Goal: Task Accomplishment & Management: Complete application form

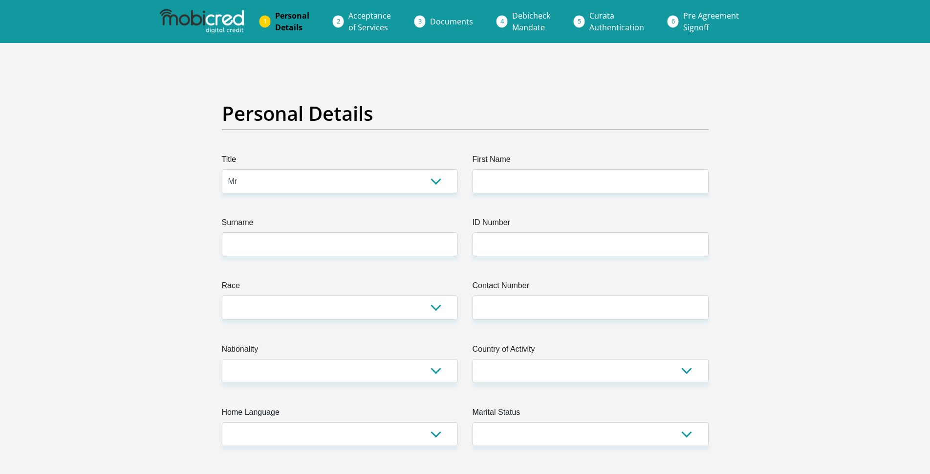
select select "Mr"
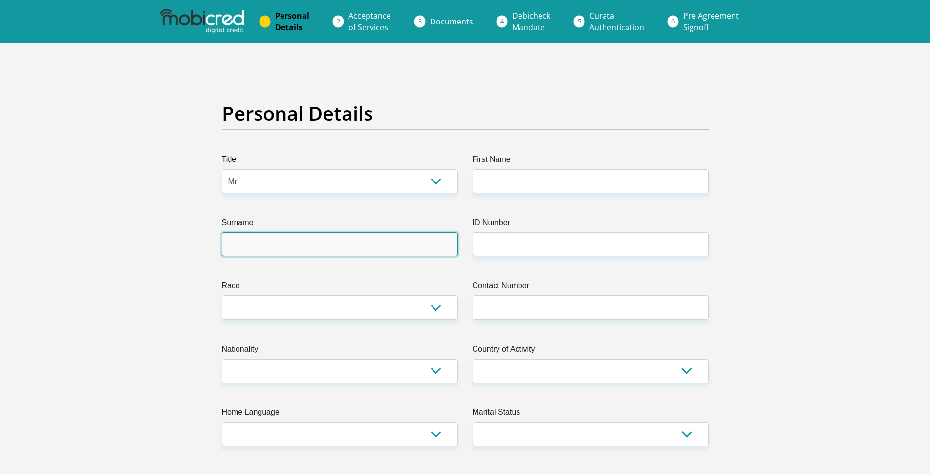
click at [343, 240] on input "Surname" at bounding box center [340, 244] width 236 height 24
type input "Mahlafora"
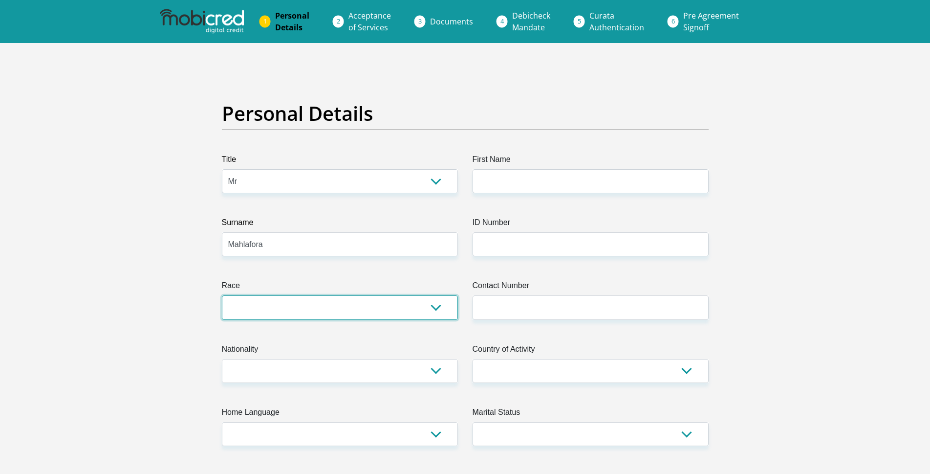
click at [243, 305] on select "Black Coloured Indian White Other" at bounding box center [340, 307] width 236 height 24
select select "1"
click at [222, 295] on select "Black Coloured Indian White Other" at bounding box center [340, 307] width 236 height 24
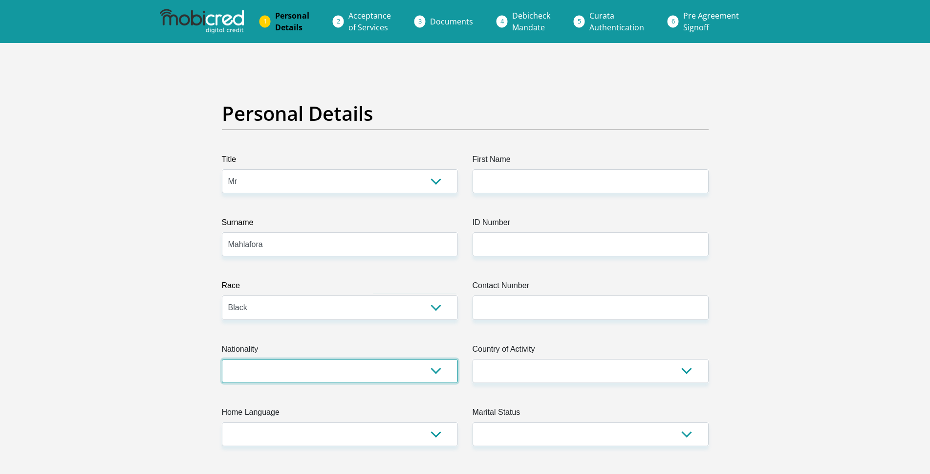
click at [349, 368] on select "[GEOGRAPHIC_DATA] [GEOGRAPHIC_DATA] [GEOGRAPHIC_DATA] [GEOGRAPHIC_DATA] [GEOGRA…" at bounding box center [340, 371] width 236 height 24
select select "ZAF"
click at [222, 359] on select "[GEOGRAPHIC_DATA] [GEOGRAPHIC_DATA] [GEOGRAPHIC_DATA] [GEOGRAPHIC_DATA] [GEOGRA…" at bounding box center [340, 371] width 236 height 24
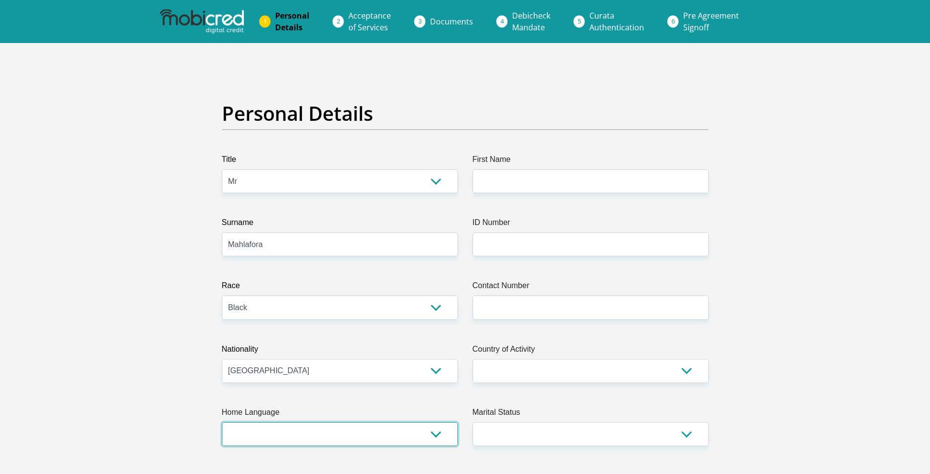
click at [435, 433] on select "Afrikaans English Sepedi South Ndebele Southern Sotho Swati Tsonga Tswana Venda…" at bounding box center [340, 434] width 236 height 24
select select "nso"
click at [222, 422] on select "Afrikaans English Sepedi South Ndebele Southern Sotho Swati Tsonga Tswana Venda…" at bounding box center [340, 434] width 236 height 24
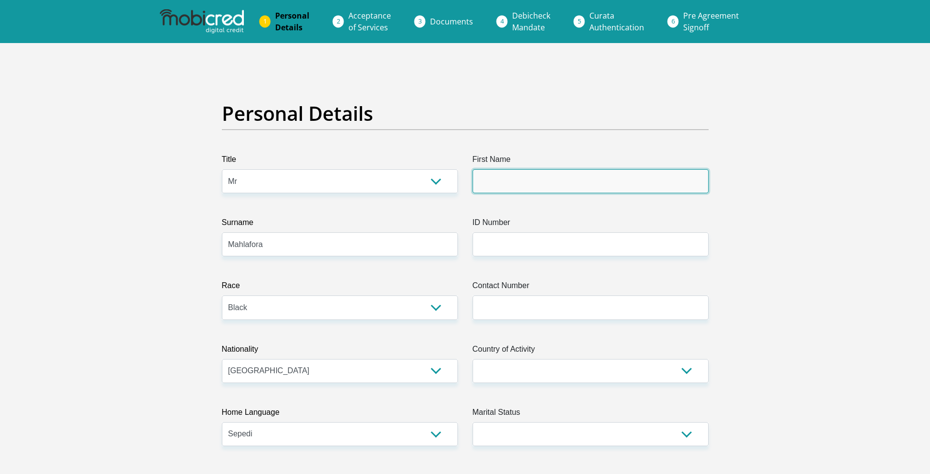
click at [693, 178] on input "First Name" at bounding box center [591, 181] width 236 height 24
type input "[PERSON_NAME]"
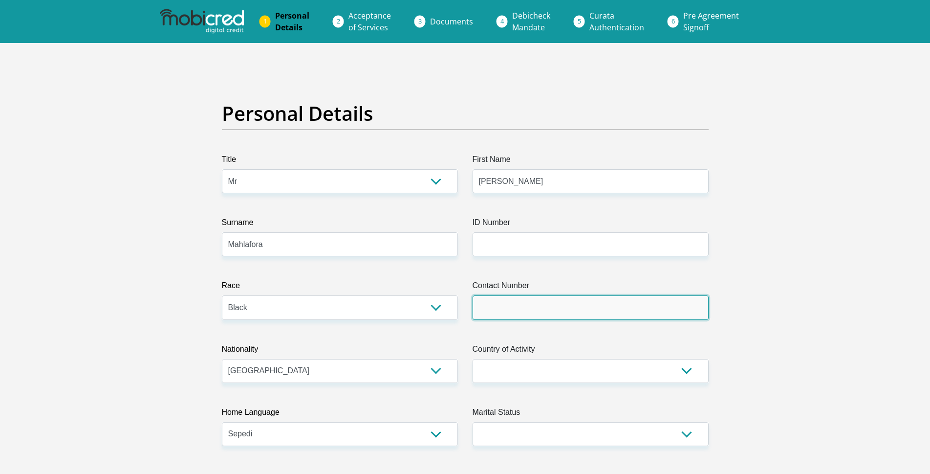
type input "0738026921"
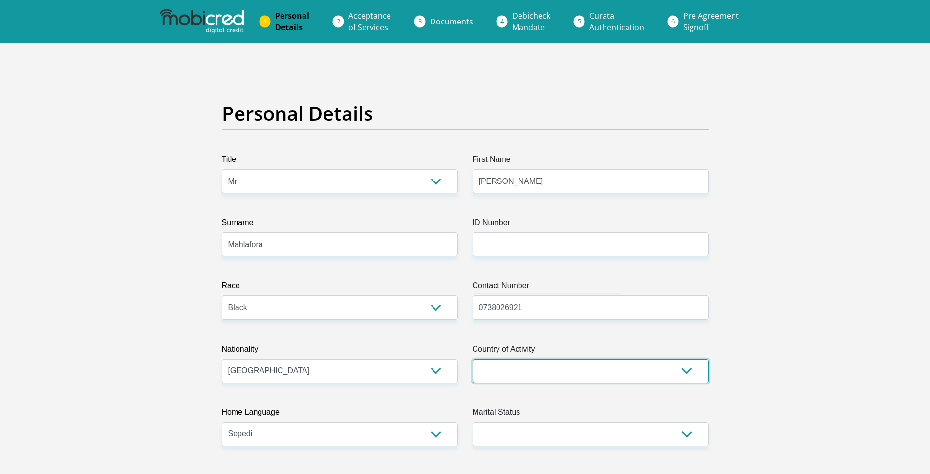
select select "ZAF"
type input "mphalong next to tsedintsepe"
type input "MANKWENG"
type input "polokwane"
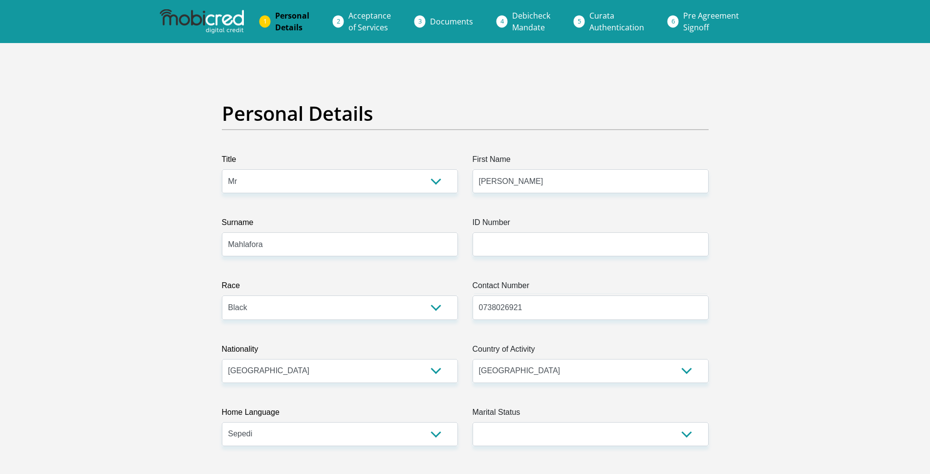
type input "0744"
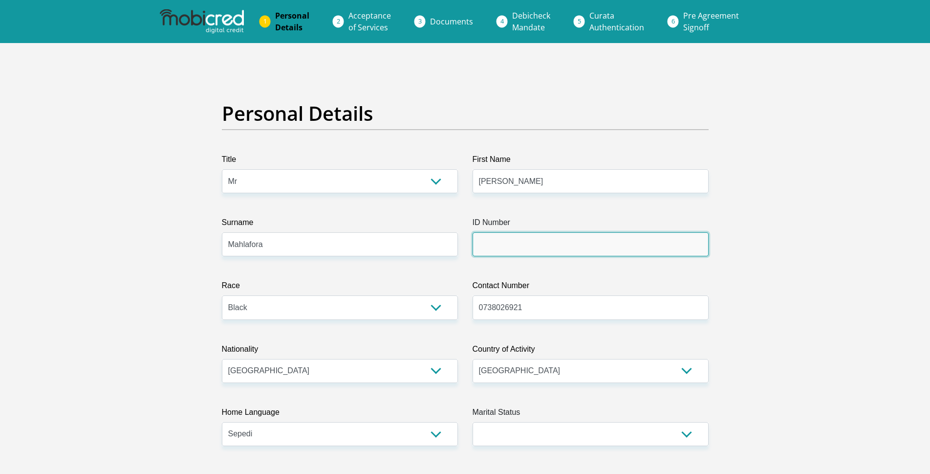
click at [539, 244] on input "ID Number" at bounding box center [591, 244] width 236 height 24
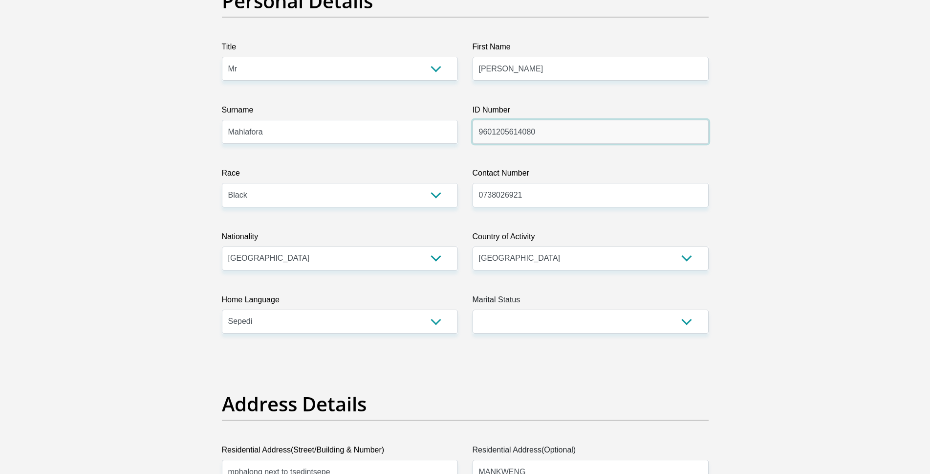
scroll to position [120, 0]
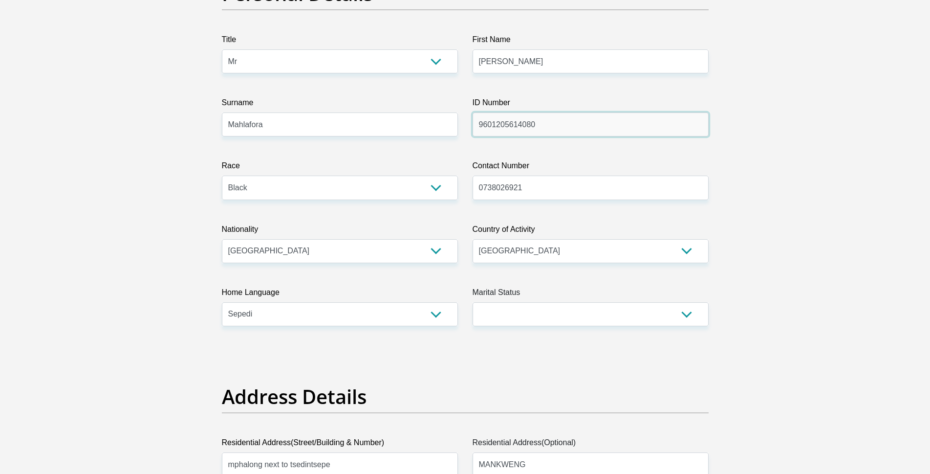
type input "9601205614080"
click at [690, 314] on select "Married ANC Single Divorced Widowed Married COP or Customary Law" at bounding box center [591, 314] width 236 height 24
select select "2"
click at [473, 302] on select "Married ANC Single Divorced Widowed Married COP or Customary Law" at bounding box center [591, 314] width 236 height 24
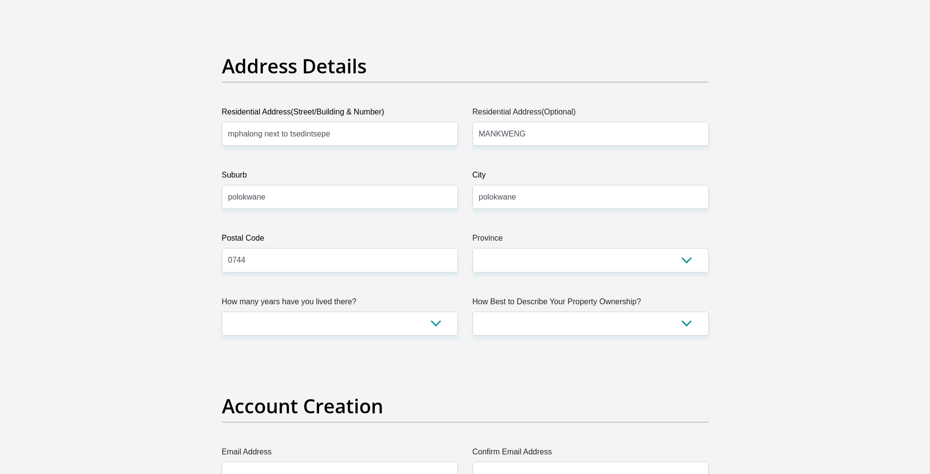
scroll to position [454, 0]
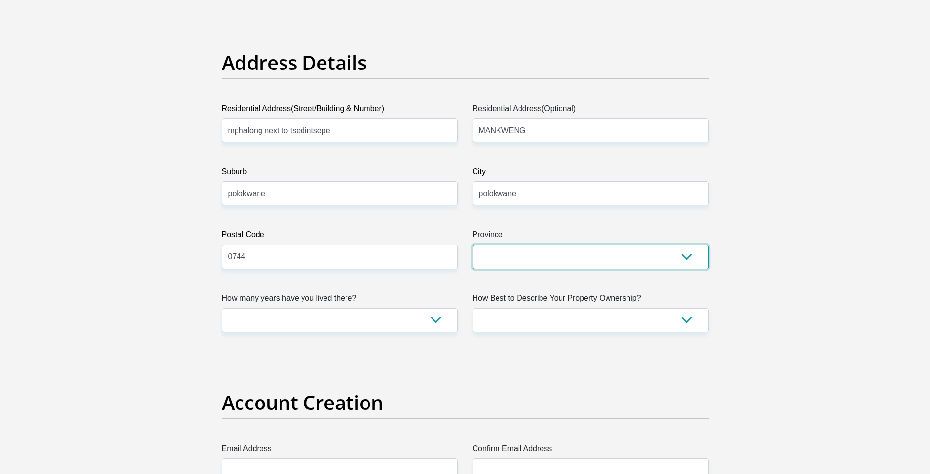
click at [695, 258] on select "Eastern Cape Free State [GEOGRAPHIC_DATA] [GEOGRAPHIC_DATA][DATE] [GEOGRAPHIC_D…" at bounding box center [591, 256] width 236 height 24
select select "Limpopo"
click at [473, 244] on select "Eastern Cape Free State [GEOGRAPHIC_DATA] [GEOGRAPHIC_DATA][DATE] [GEOGRAPHIC_D…" at bounding box center [591, 256] width 236 height 24
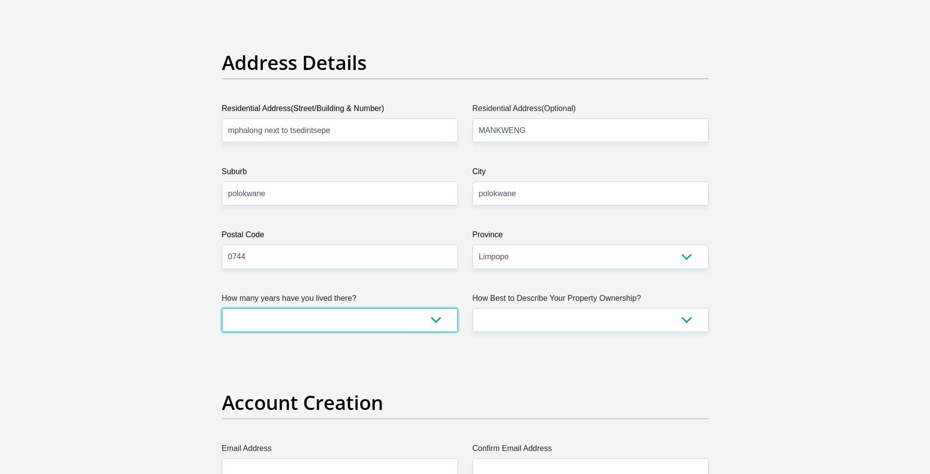
click at [435, 320] on select "less than 1 year 1-3 years 3-5 years 5+ years" at bounding box center [340, 320] width 236 height 24
select select "5"
click at [222, 308] on select "less than 1 year 1-3 years 3-5 years 5+ years" at bounding box center [340, 320] width 236 height 24
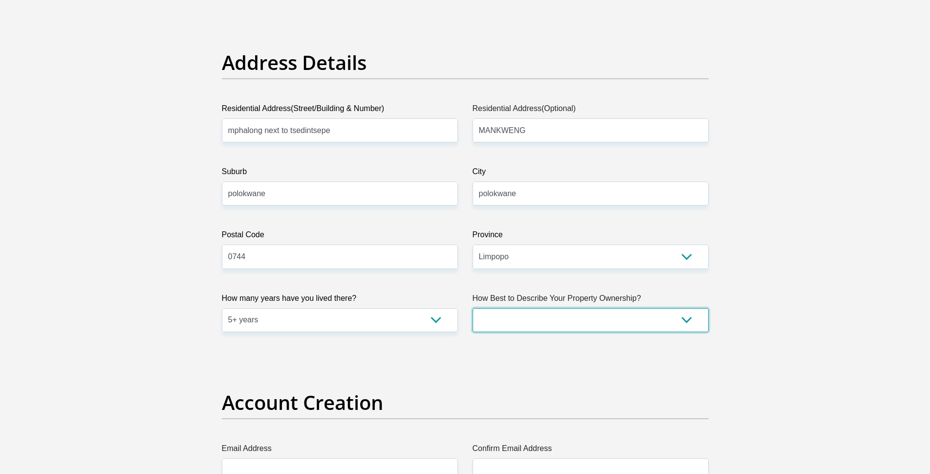
click at [684, 318] on select "Owned Rented Family Owned Company Dwelling" at bounding box center [591, 320] width 236 height 24
select select "Owned"
click at [473, 308] on select "Owned Rented Family Owned Company Dwelling" at bounding box center [591, 320] width 236 height 24
click at [689, 318] on select "Owned Rented Family Owned Company Dwelling" at bounding box center [591, 320] width 236 height 24
drag, startPoint x: 838, startPoint y: 292, endPoint x: 842, endPoint y: 285, distance: 8.6
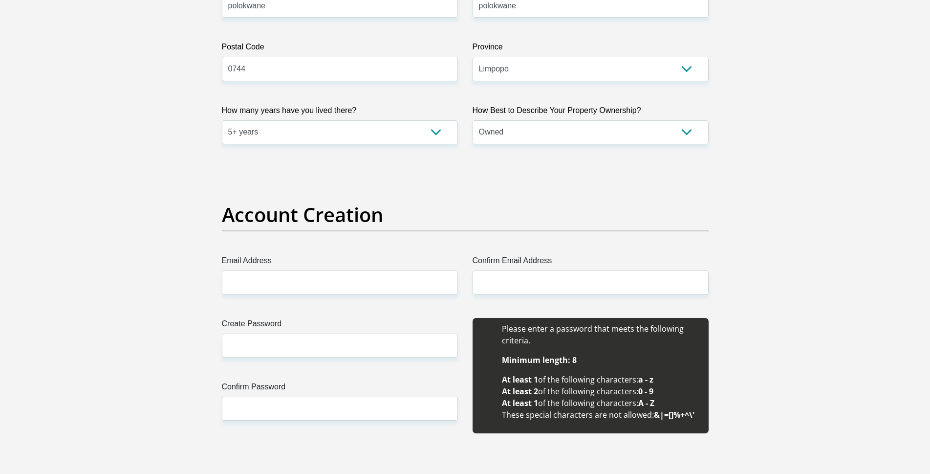
scroll to position [645, 0]
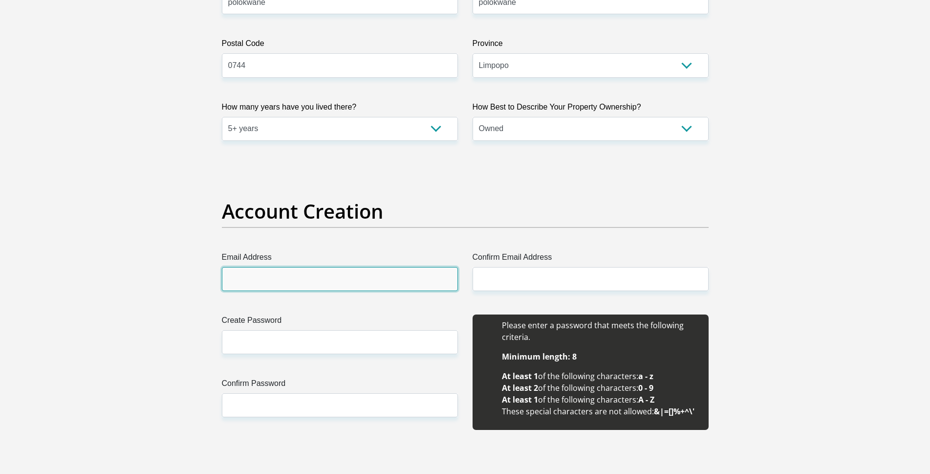
click at [350, 282] on input "Email Address" at bounding box center [340, 279] width 236 height 24
type input "[EMAIL_ADDRESS][DOMAIN_NAME]"
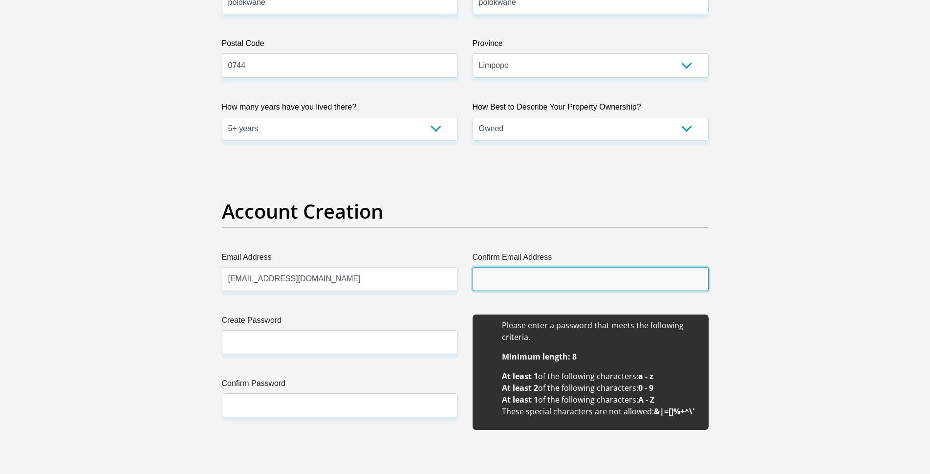
type input "[EMAIL_ADDRESS][DOMAIN_NAME]"
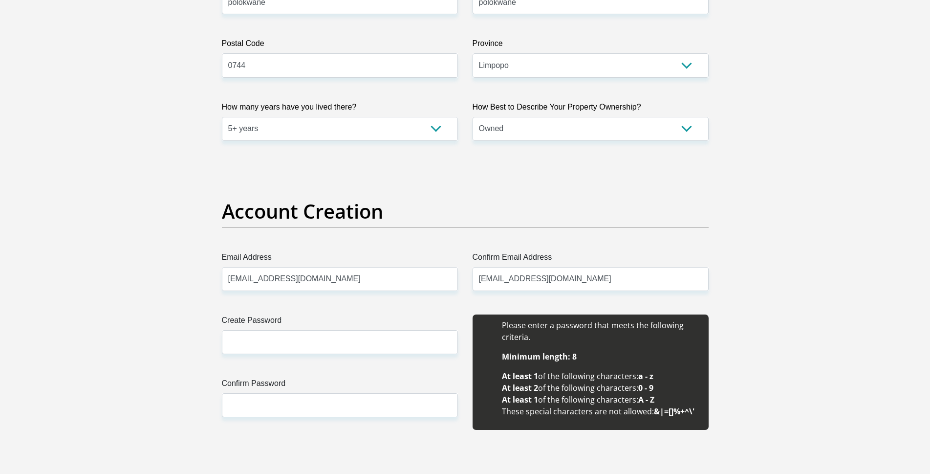
type input "[PERSON_NAME]"
type input "mahlafora"
type input "0738026921"
click at [362, 348] on input "Create Password" at bounding box center [340, 342] width 236 height 24
type input "Mamolotja@1996"
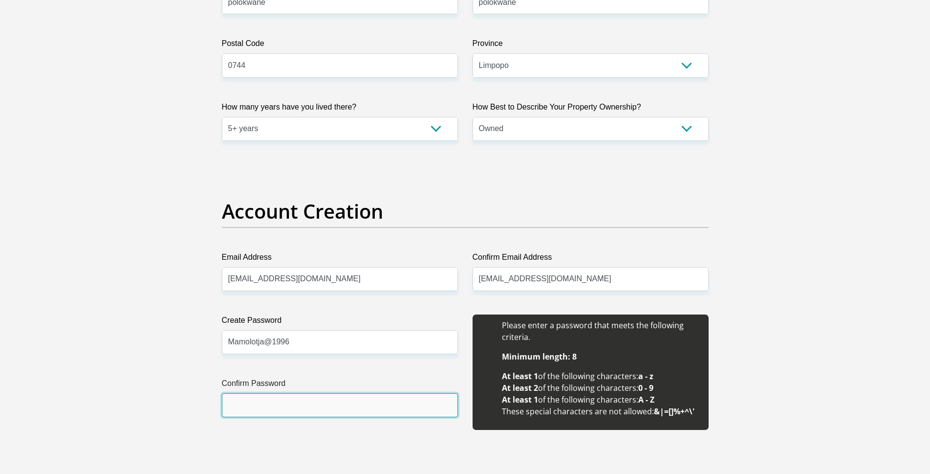
click at [275, 411] on input "Confirm Password" at bounding box center [340, 405] width 236 height 24
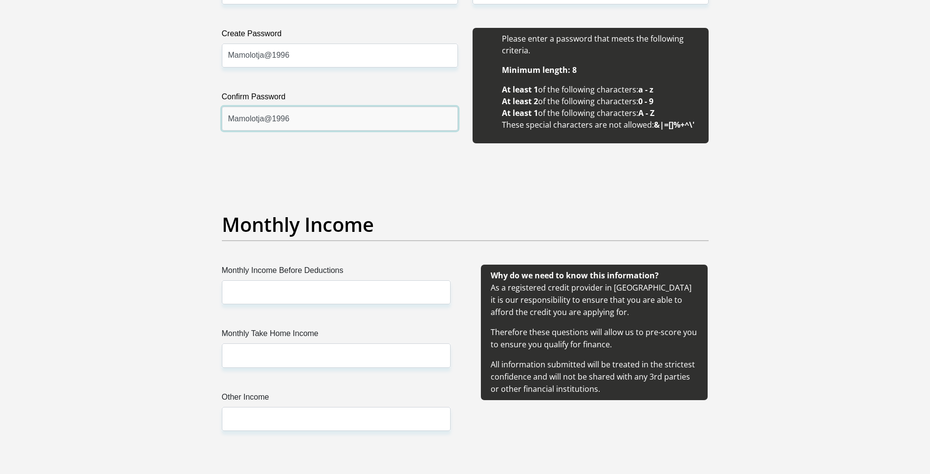
scroll to position [942, 0]
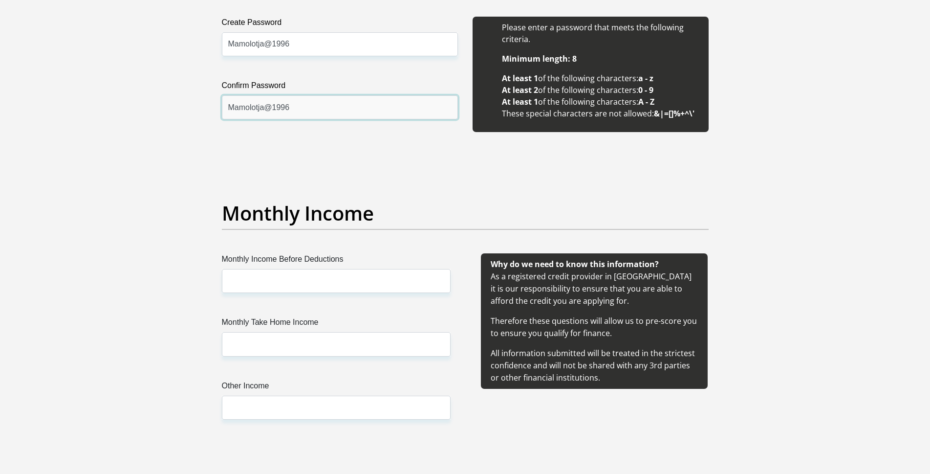
type input "Mamolotja@1996"
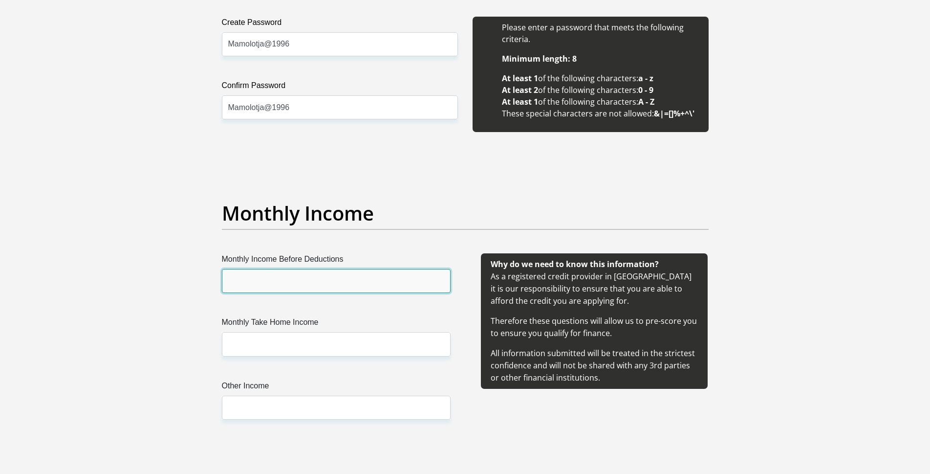
click at [318, 283] on input "Monthly Income Before Deductions" at bounding box center [336, 281] width 229 height 24
type input "2850"
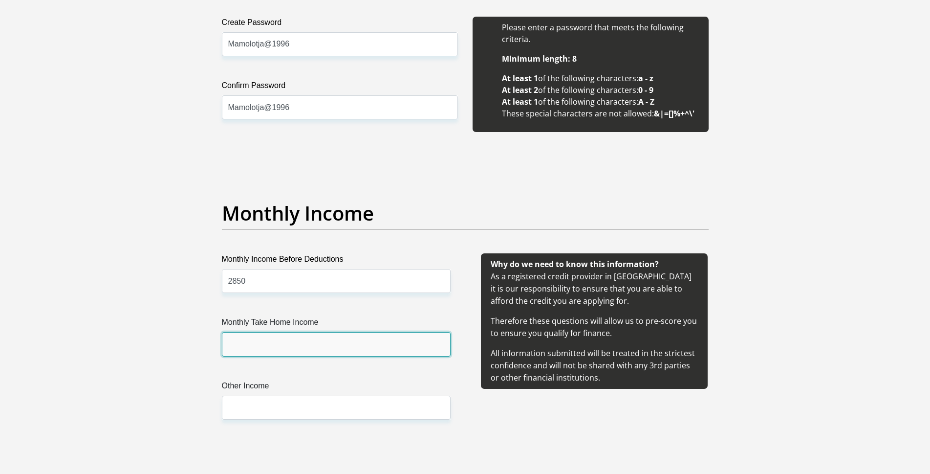
click at [270, 345] on input "Monthly Take Home Income" at bounding box center [336, 344] width 229 height 24
type input "2850"
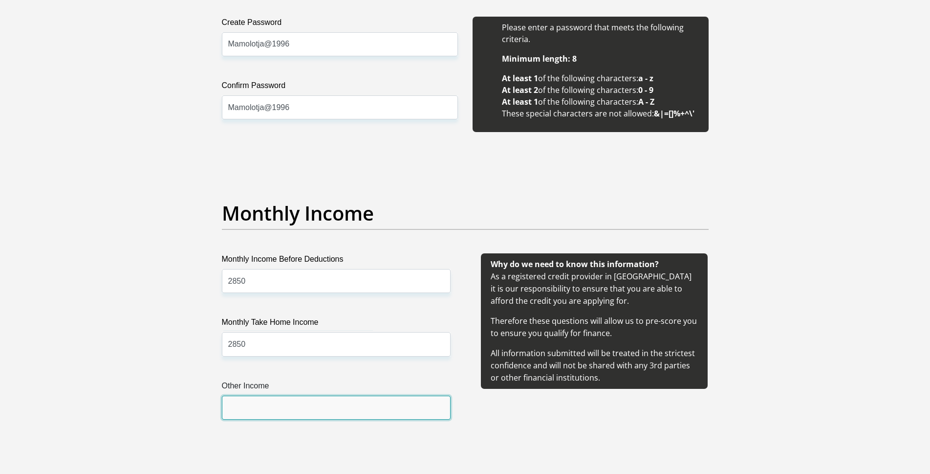
click at [268, 408] on input "Other Income" at bounding box center [336, 407] width 229 height 24
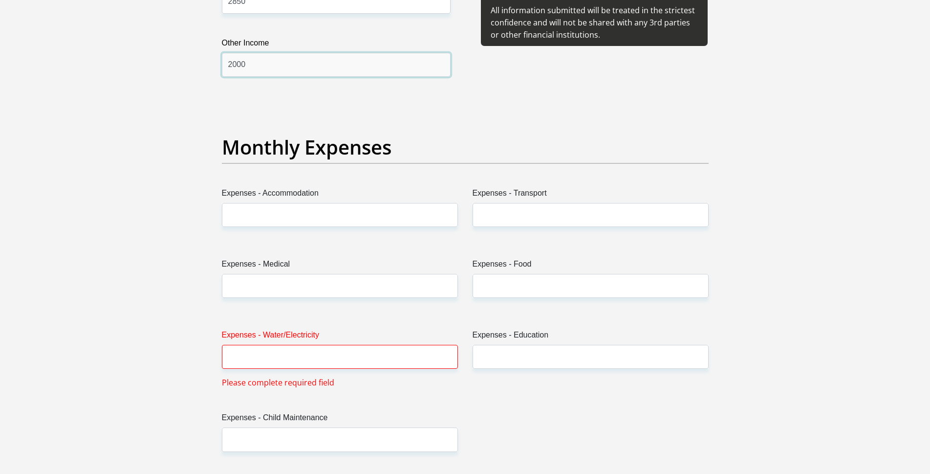
scroll to position [1243, 0]
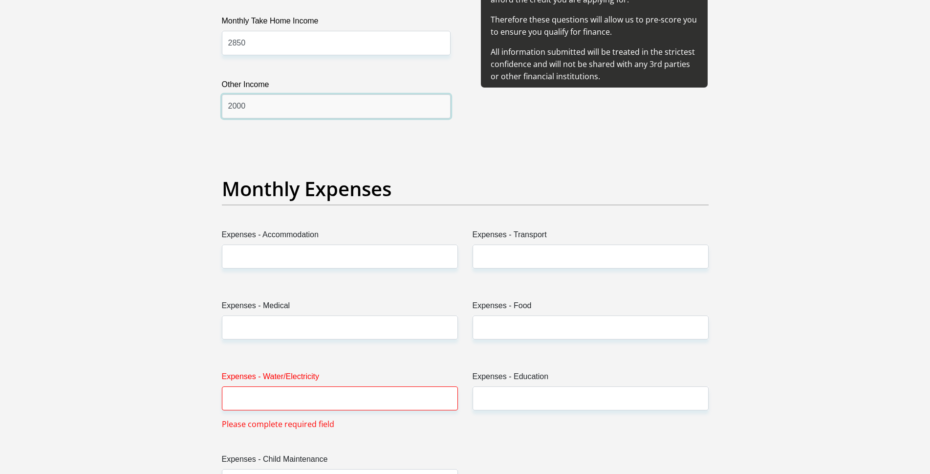
type input "2000"
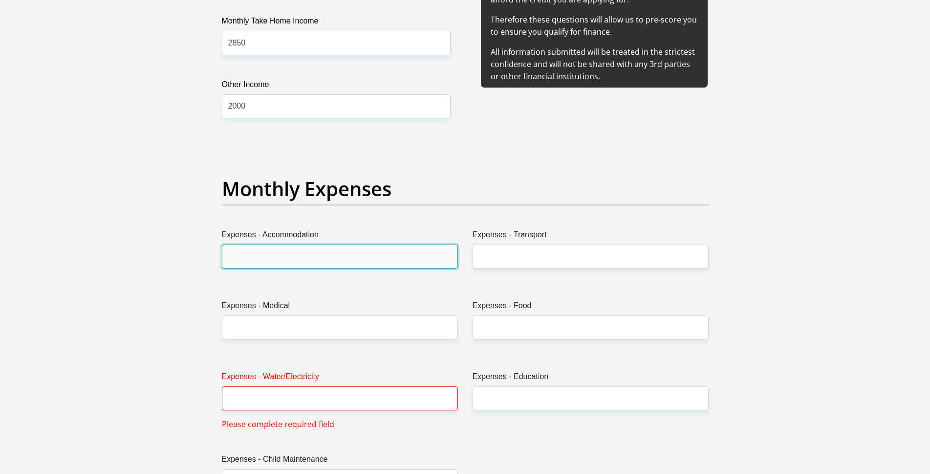
click at [305, 258] on input "Expenses - Accommodation" at bounding box center [340, 256] width 236 height 24
type input "0"
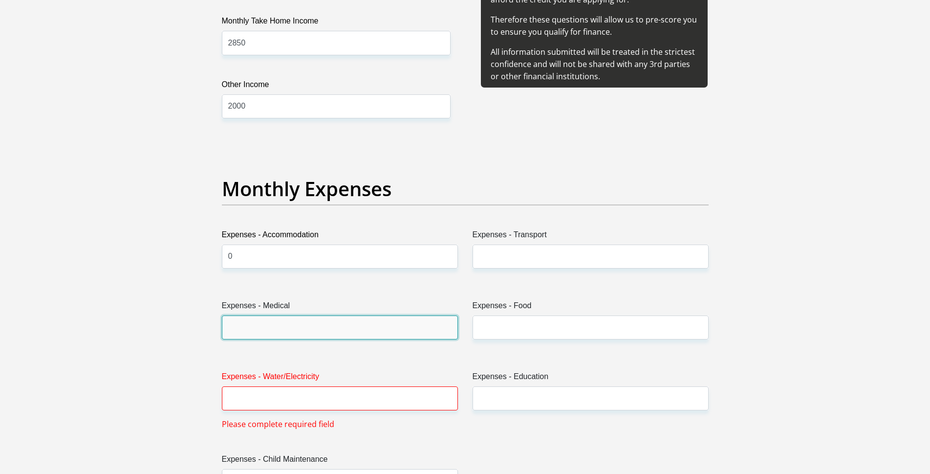
click at [303, 324] on input "Expenses - Medical" at bounding box center [340, 327] width 236 height 24
type input "0"
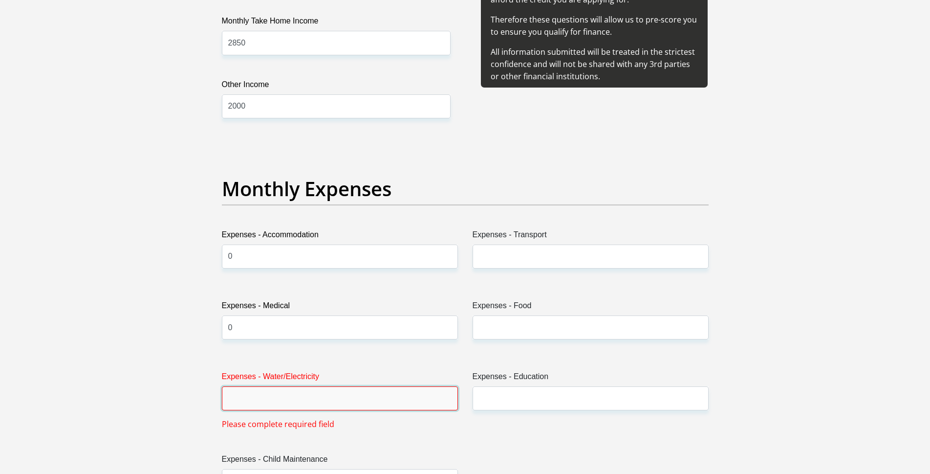
click at [308, 402] on input "Expenses - Water/Electricity" at bounding box center [340, 398] width 236 height 24
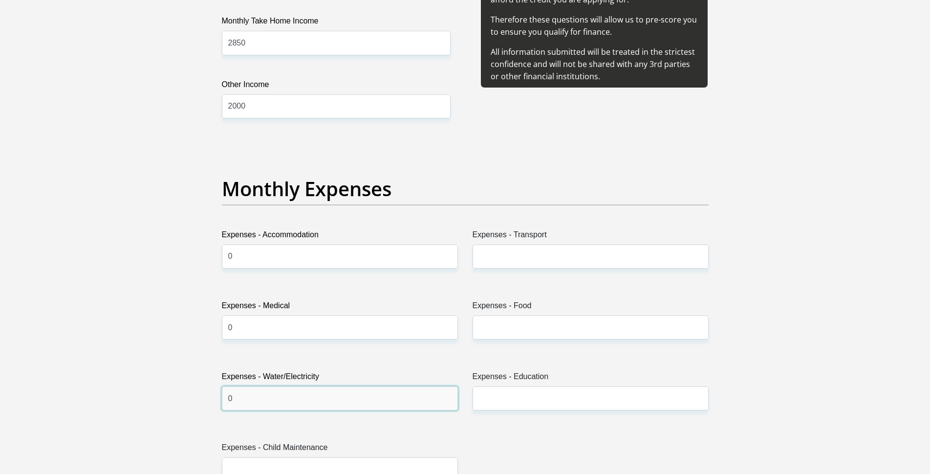
type input "0"
click at [519, 324] on input "Expenses - Food" at bounding box center [591, 327] width 236 height 24
type input "0"
click at [525, 252] on input "Expenses - Transport" at bounding box center [591, 256] width 236 height 24
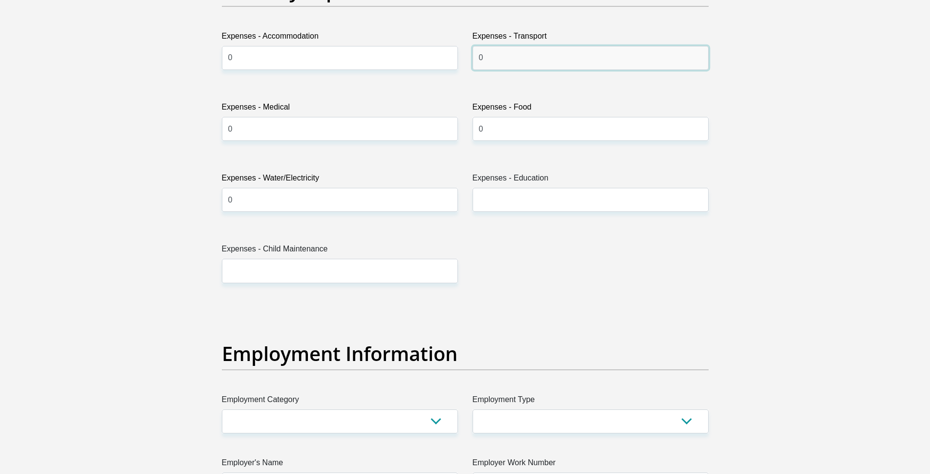
scroll to position [1464, 0]
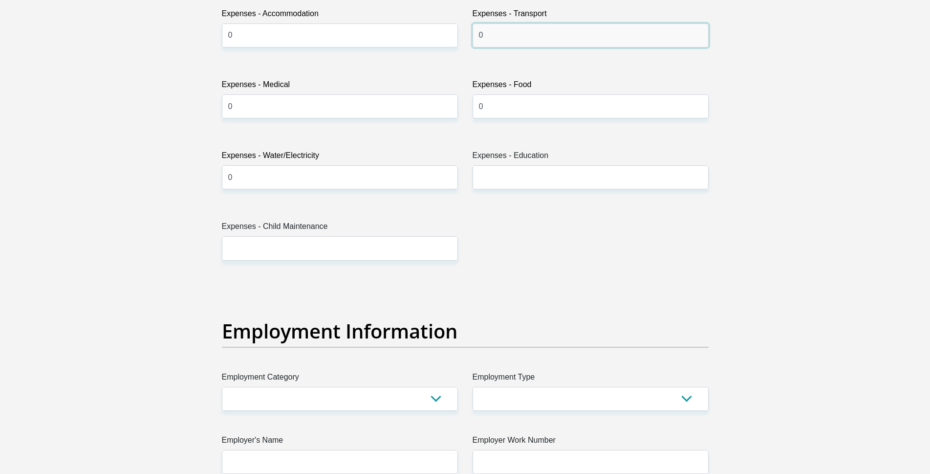
type input "0"
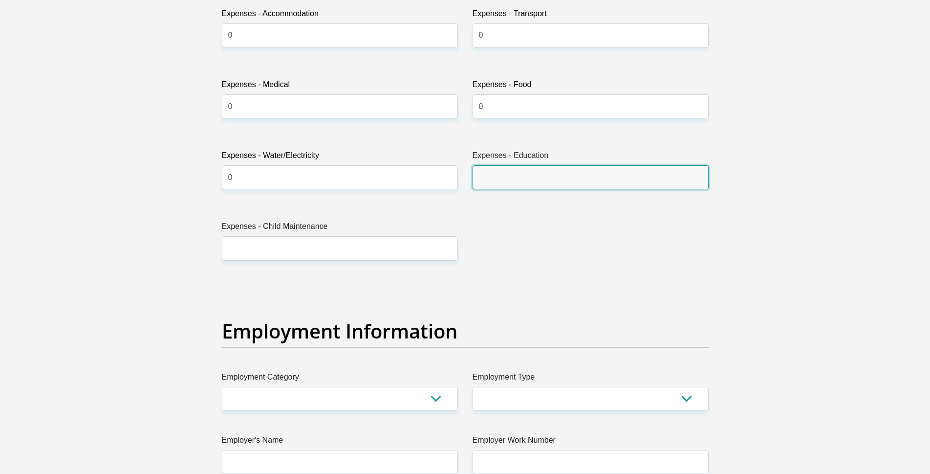
click at [524, 178] on input "Expenses - Education" at bounding box center [591, 177] width 236 height 24
type input "0"
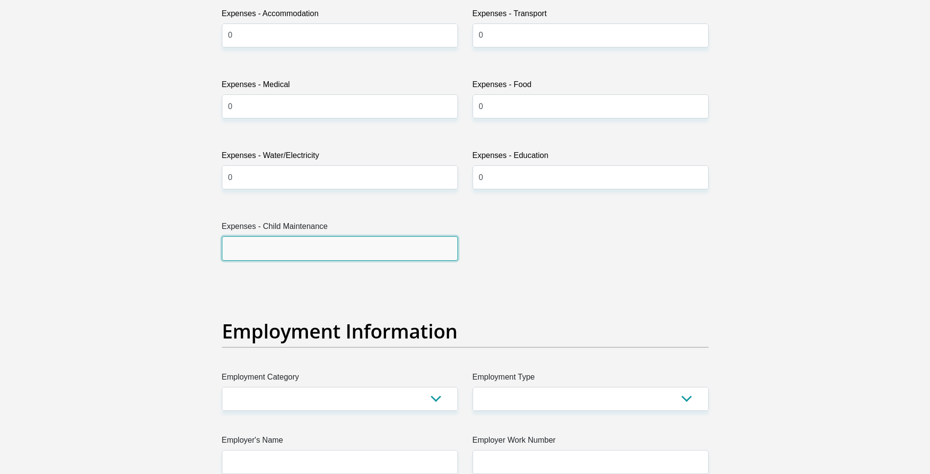
click at [350, 252] on input "Expenses - Child Maintenance" at bounding box center [340, 248] width 236 height 24
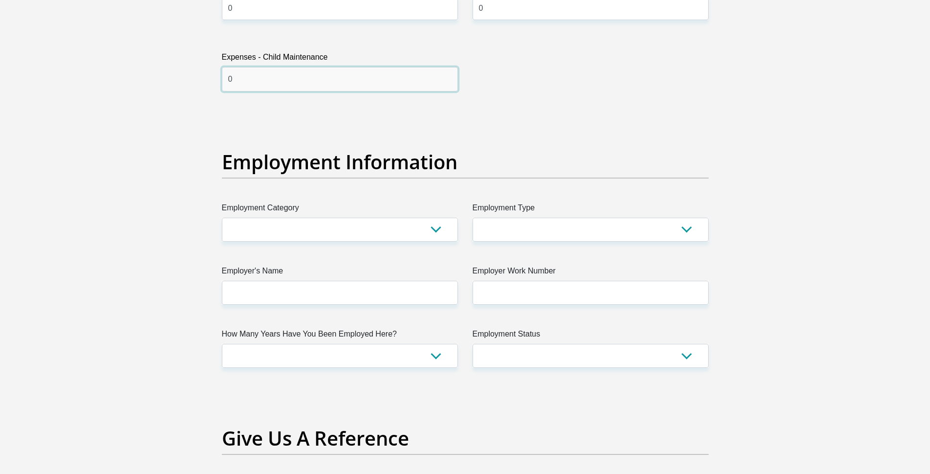
scroll to position [1614, 0]
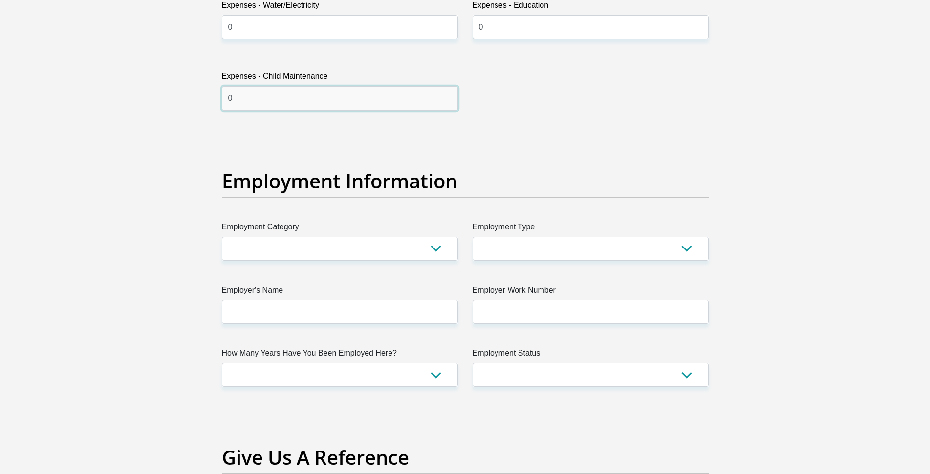
type input "0"
click at [438, 248] on select "AGRICULTURE ALCOHOL & TOBACCO CONSTRUCTION MATERIALS METALLURGY EQUIPMENT FOR R…" at bounding box center [340, 249] width 236 height 24
click at [526, 245] on select "College/Lecturer Craft Seller Creative Driver Executive Farmer Forces - Non Com…" at bounding box center [591, 249] width 236 height 24
click at [412, 249] on select "AGRICULTURE ALCOHOL & TOBACCO CONSTRUCTION MATERIALS METALLURGY EQUIPMENT FOR R…" at bounding box center [340, 249] width 236 height 24
select select "44"
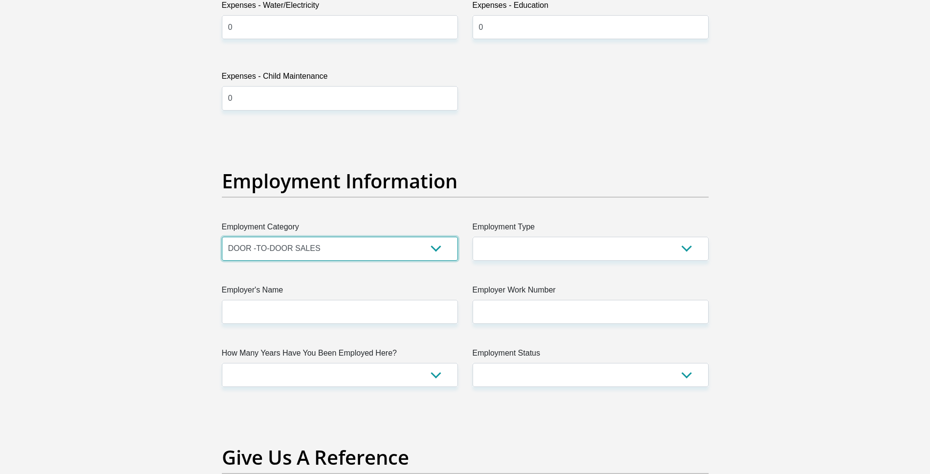
click at [222, 237] on select "AGRICULTURE ALCOHOL & TOBACCO CONSTRUCTION MATERIALS METALLURGY EQUIPMENT FOR R…" at bounding box center [340, 249] width 236 height 24
click at [678, 250] on select "College/Lecturer Craft Seller Creative Driver Executive Farmer Forces - Non Com…" at bounding box center [591, 249] width 236 height 24
select select "Unknown/Other"
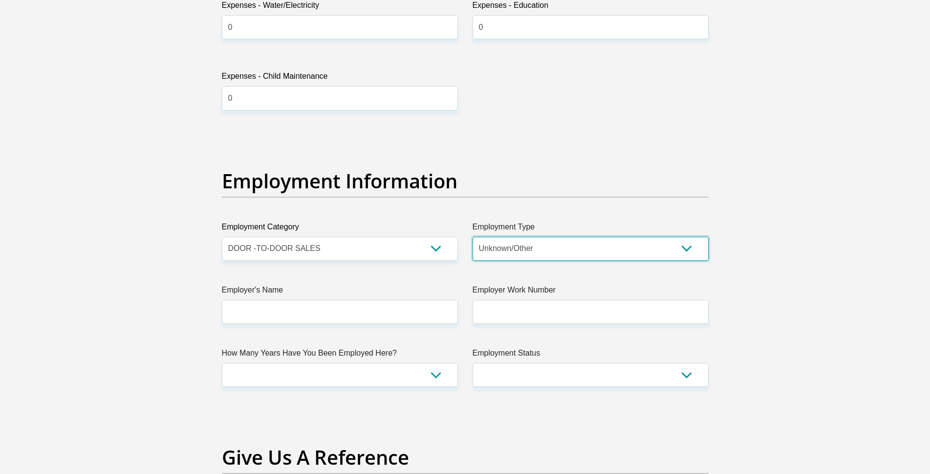
click at [473, 237] on select "College/Lecturer Craft Seller Creative Driver Executive Farmer Forces - Non Com…" at bounding box center [591, 249] width 236 height 24
click at [686, 373] on select "Permanent/Full-time Part-time/Casual [DEMOGRAPHIC_DATA] Worker Self-Employed Ho…" at bounding box center [591, 375] width 236 height 24
select select "4"
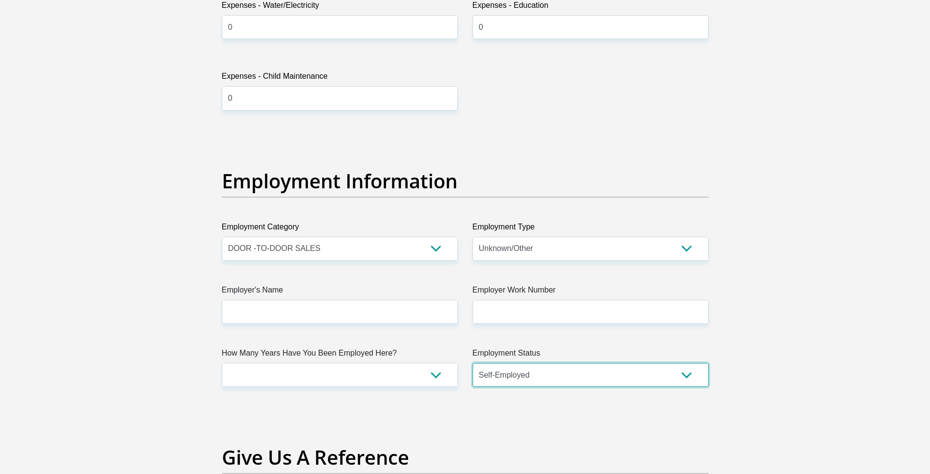
click at [473, 363] on select "Permanent/Full-time Part-time/Casual [DEMOGRAPHIC_DATA] Worker Self-Employed Ho…" at bounding box center [591, 375] width 236 height 24
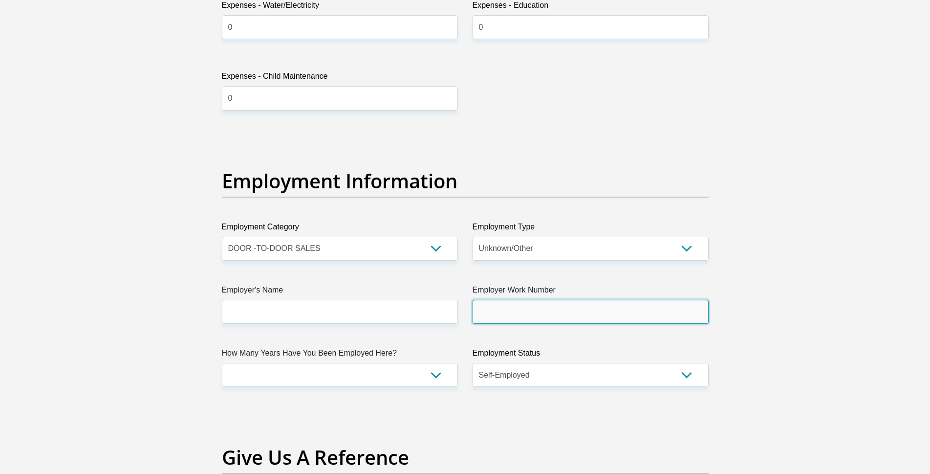
click at [519, 307] on input "Employer Work Number" at bounding box center [591, 312] width 236 height 24
type input "0738026921"
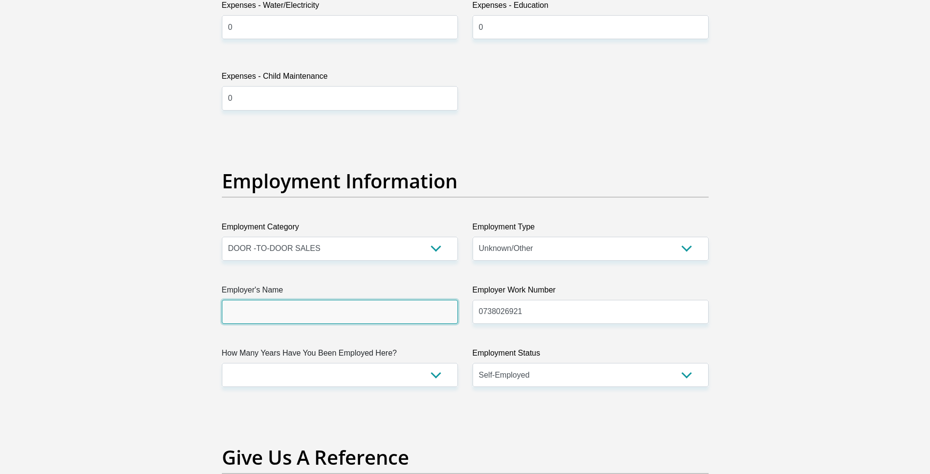
click at [276, 313] on input "Employer's Name" at bounding box center [340, 312] width 236 height 24
type input "Mamolotja"
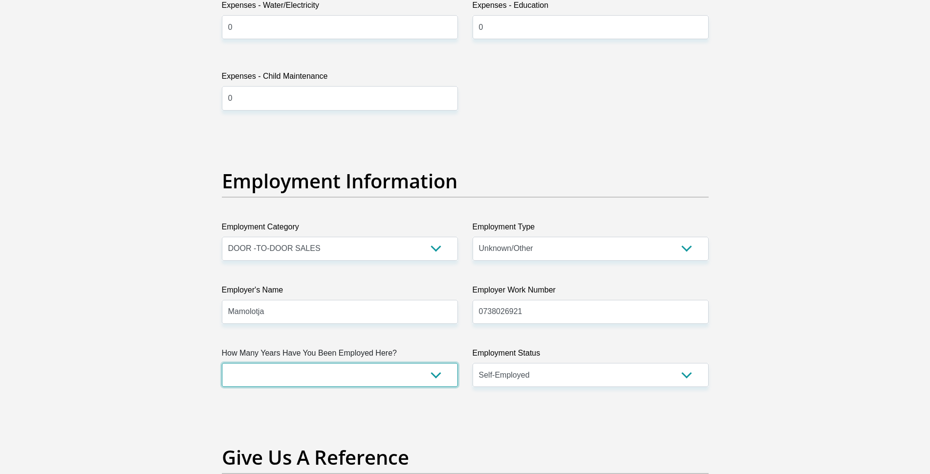
click at [436, 381] on select "less than 1 year 1-3 years 3-5 years 5+ years" at bounding box center [340, 375] width 236 height 24
select select "60"
click at [222, 363] on select "less than 1 year 1-3 years 3-5 years 5+ years" at bounding box center [340, 375] width 236 height 24
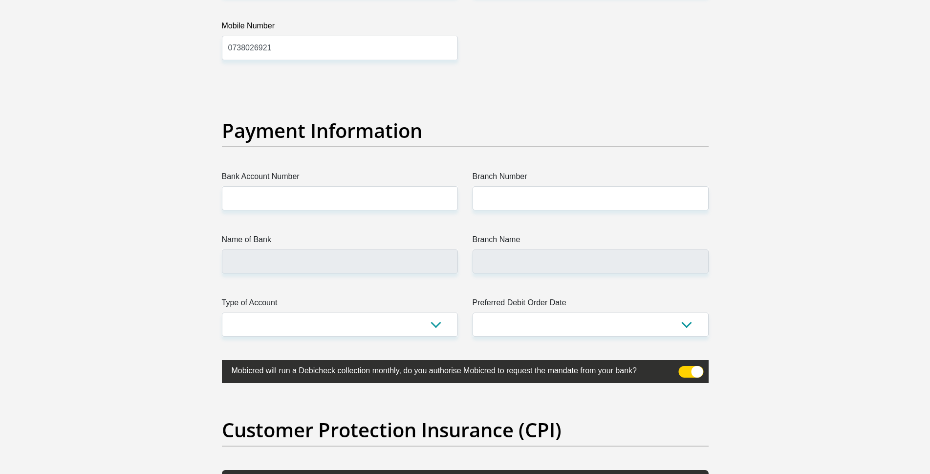
scroll to position [2159, 0]
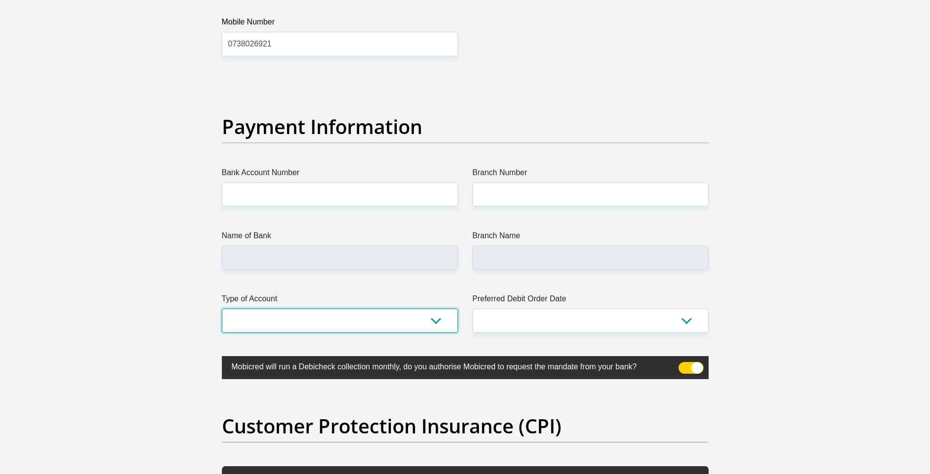
click at [437, 320] on select "Cheque Savings" at bounding box center [340, 320] width 236 height 24
select select "SAV"
click at [222, 308] on select "Cheque Savings" at bounding box center [340, 320] width 236 height 24
click at [347, 196] on input "Bank Account Number" at bounding box center [340, 194] width 236 height 24
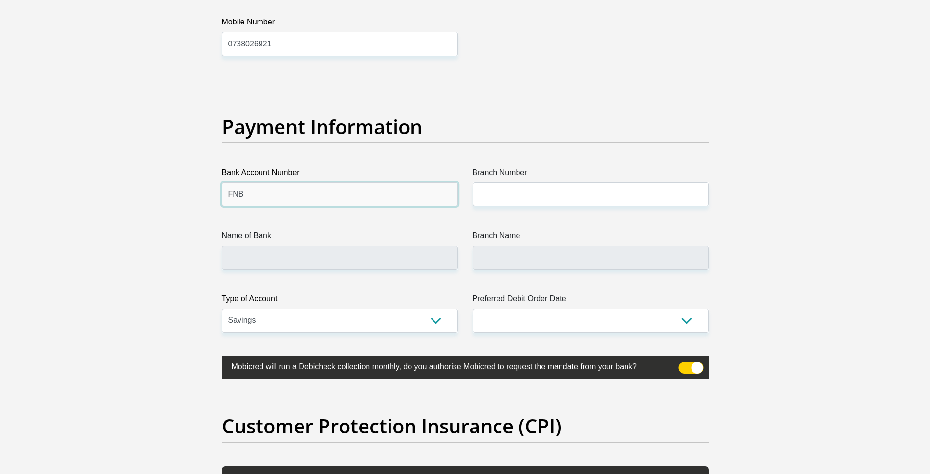
type input "FNB"
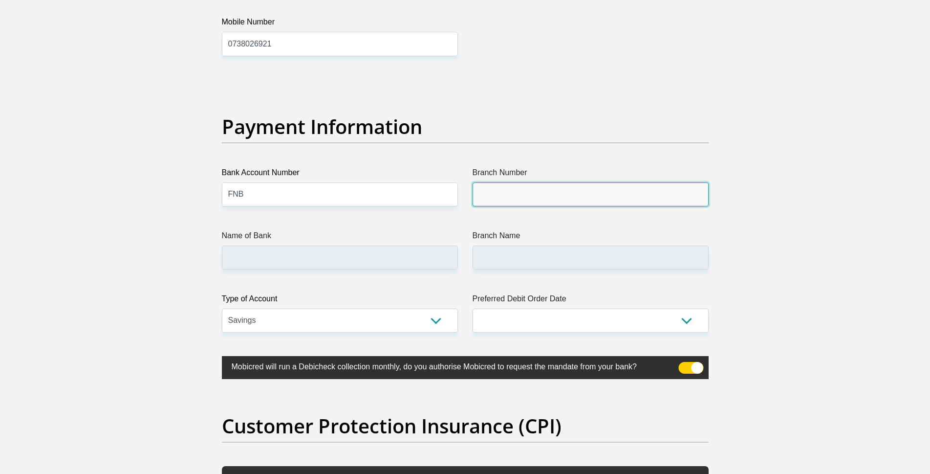
click at [532, 190] on input "Branch Number" at bounding box center [591, 194] width 236 height 24
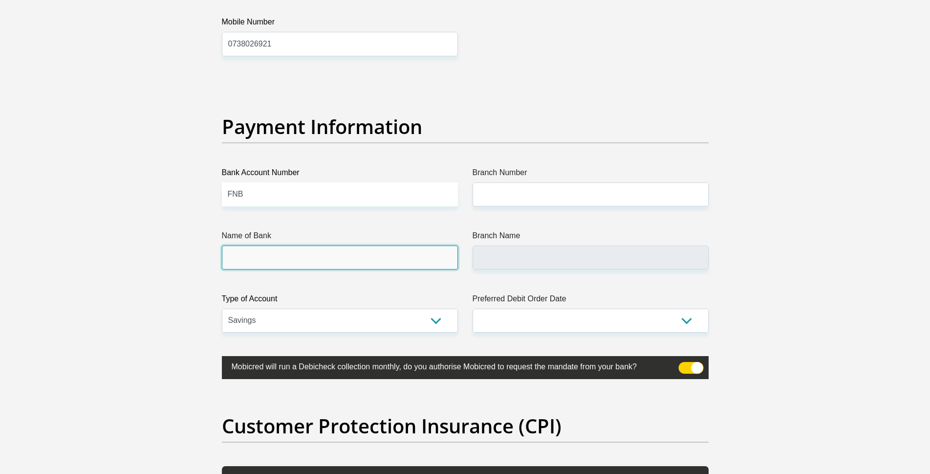
click at [434, 255] on input "Name of Bank" at bounding box center [340, 257] width 236 height 24
click at [434, 256] on input "Name of Bank" at bounding box center [340, 257] width 236 height 24
click at [553, 254] on input "Branch Name" at bounding box center [591, 257] width 236 height 24
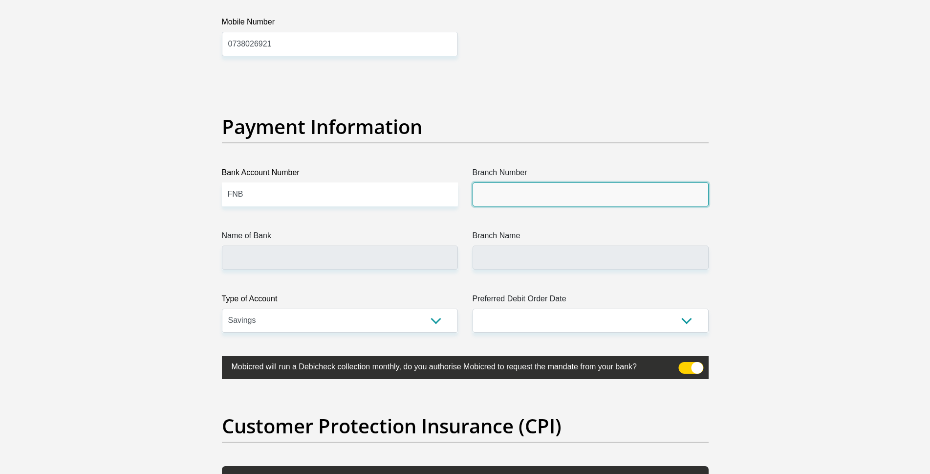
click at [502, 191] on input "Branch Number" at bounding box center [591, 194] width 236 height 24
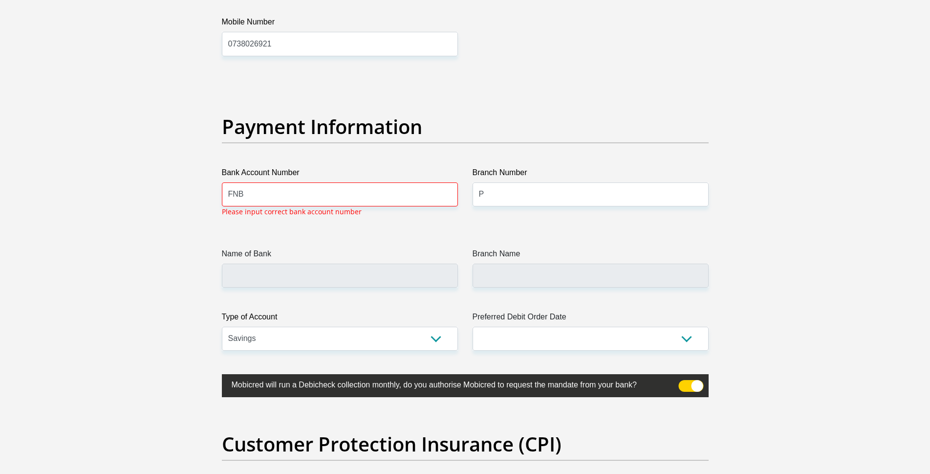
scroll to position [2218, 0]
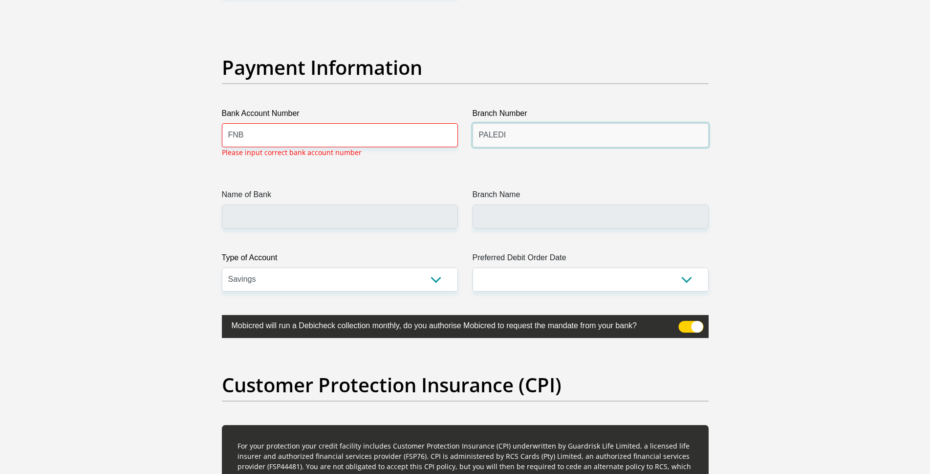
type input "PALEDI"
click at [303, 134] on input "FNB" at bounding box center [340, 135] width 236 height 24
type input "F"
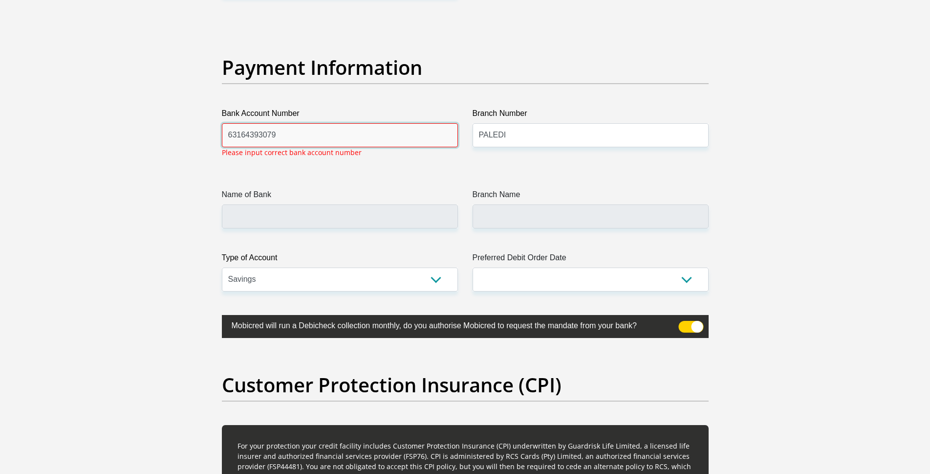
click at [292, 137] on input "63164393079" at bounding box center [340, 135] width 236 height 24
type input "63164393076"
click at [286, 132] on input "63164393076" at bounding box center [340, 135] width 236 height 24
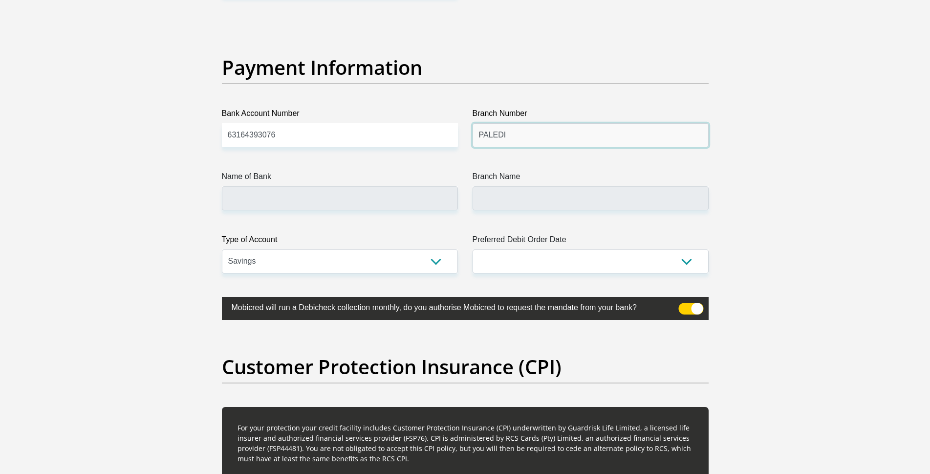
click at [523, 139] on input "PALEDI" at bounding box center [591, 135] width 236 height 24
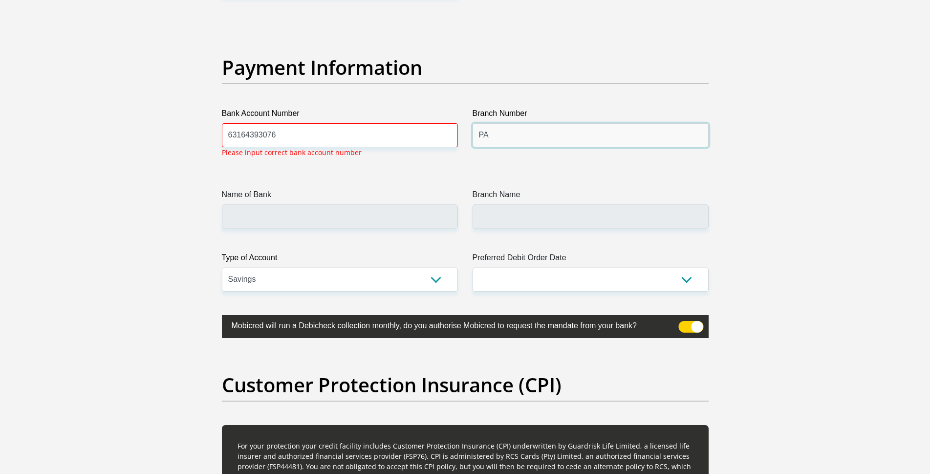
type input "P"
type input "0500"
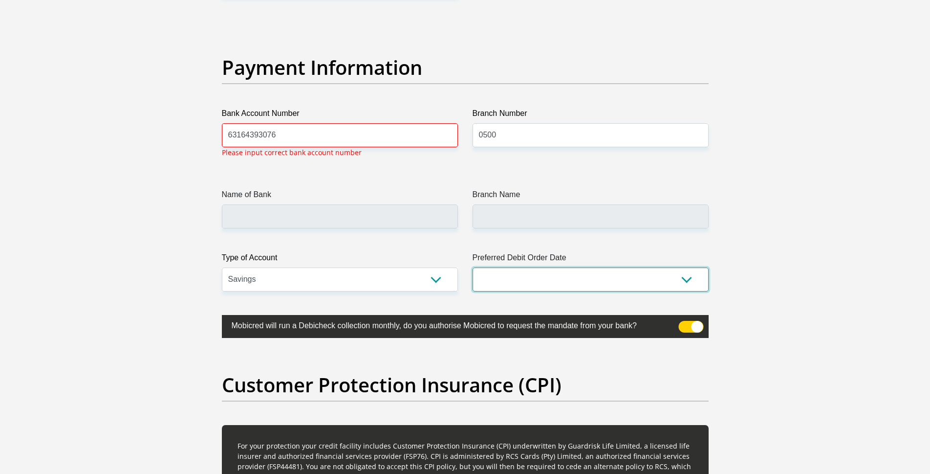
click at [527, 279] on select "1st 2nd 3rd 4th 5th 7th 18th 19th 20th 21st 22nd 23rd 24th 25th 26th 27th 28th …" at bounding box center [591, 279] width 236 height 24
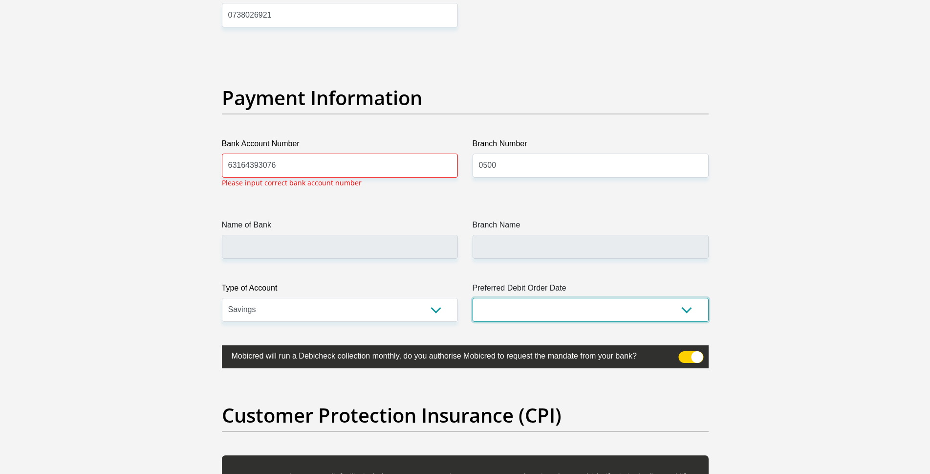
scroll to position [2191, 0]
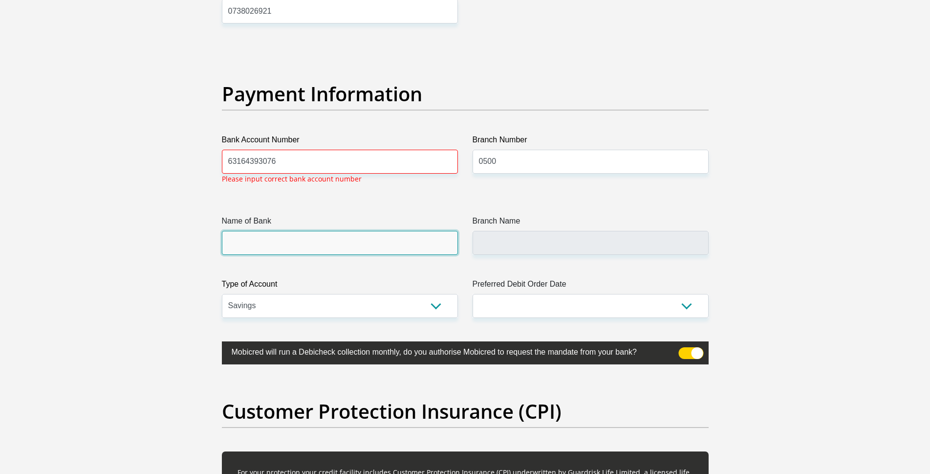
click at [289, 243] on input "Name of Bank" at bounding box center [340, 243] width 236 height 24
click at [693, 351] on span at bounding box center [690, 353] width 25 height 12
click at [684, 349] on input "checkbox" at bounding box center [684, 349] width 0 height 0
click at [352, 240] on input "Name of Bank" at bounding box center [340, 243] width 236 height 24
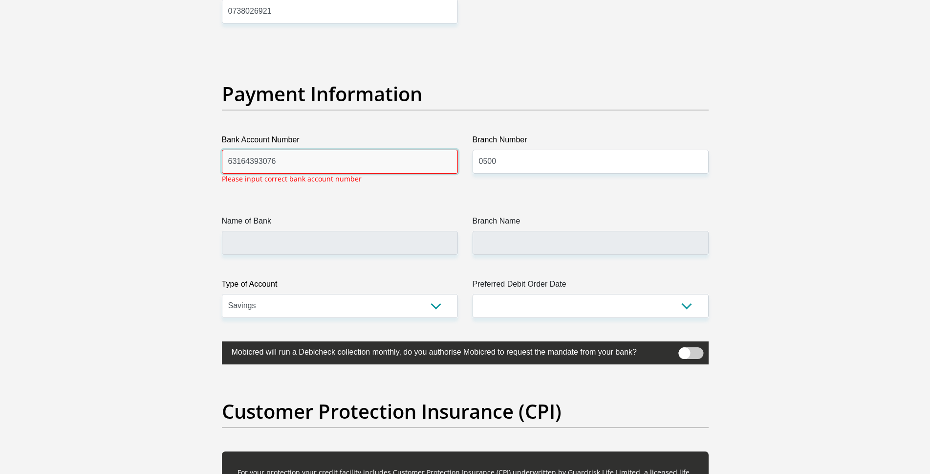
click at [371, 155] on input "63164393076" at bounding box center [340, 162] width 236 height 24
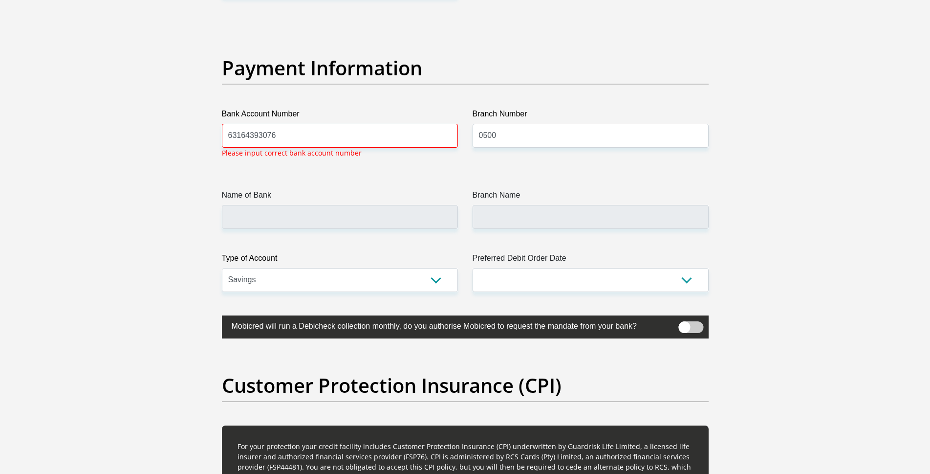
scroll to position [2218, 0]
click at [685, 329] on span at bounding box center [690, 327] width 25 height 12
click at [684, 323] on input "checkbox" at bounding box center [684, 323] width 0 height 0
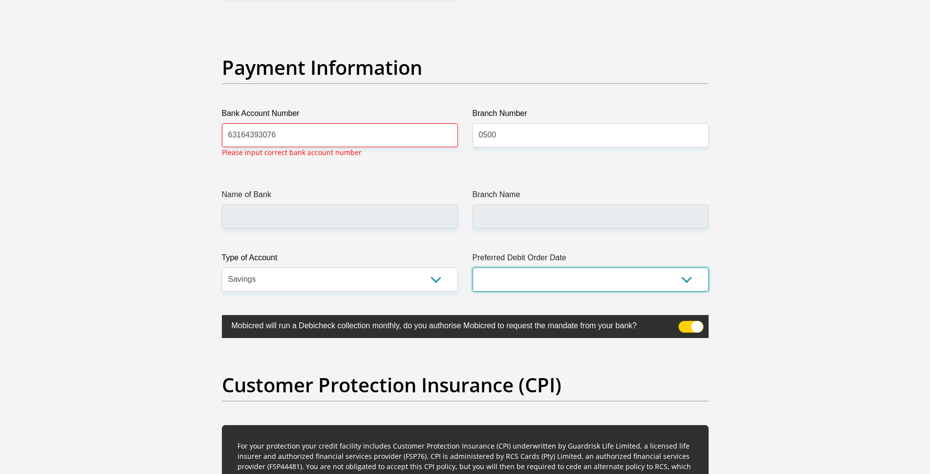
click at [685, 279] on select "1st 2nd 3rd 4th 5th 7th 18th 19th 20th 21st 22nd 23rd 24th 25th 26th 27th 28th …" at bounding box center [591, 279] width 236 height 24
select select "30"
click at [473, 267] on select "1st 2nd 3rd 4th 5th 7th 18th 19th 20th 21st 22nd 23rd 24th 25th 26th 27th 28th …" at bounding box center [591, 279] width 236 height 24
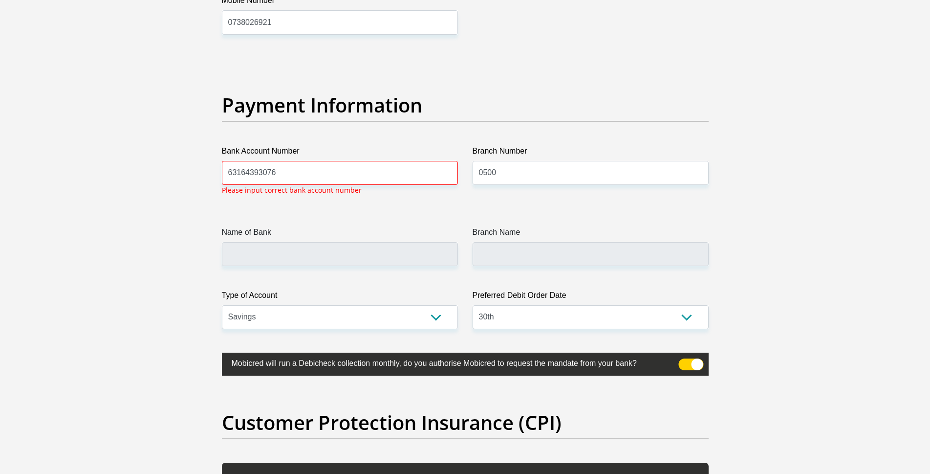
scroll to position [2177, 0]
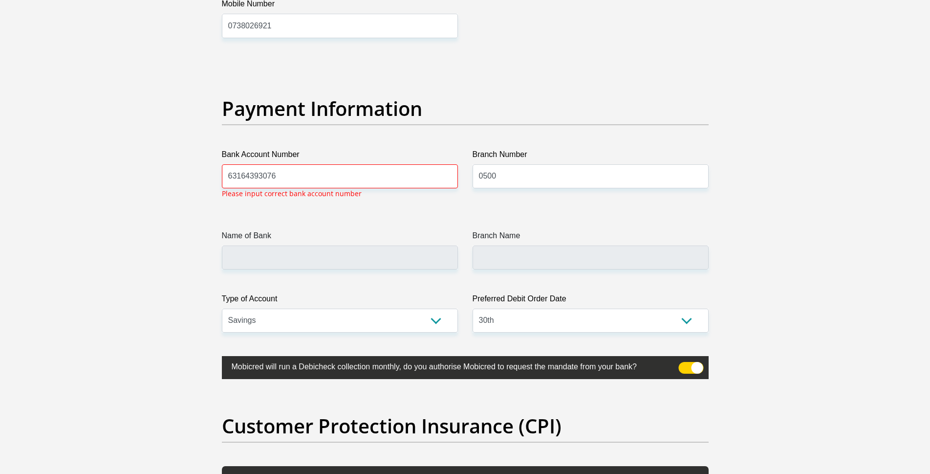
click at [437, 317] on select "Cheque Savings" at bounding box center [340, 320] width 236 height 24
click at [222, 308] on select "Cheque Savings" at bounding box center [340, 320] width 236 height 24
click at [387, 171] on input "63164393076" at bounding box center [340, 176] width 236 height 24
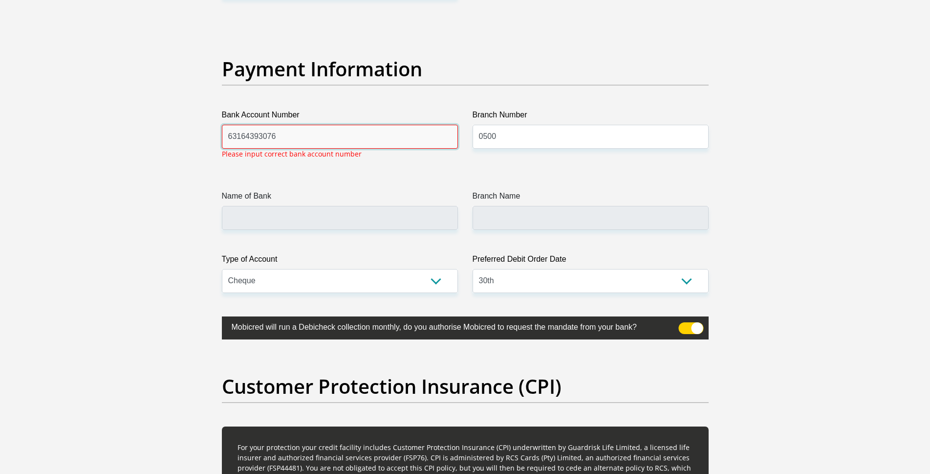
scroll to position [2218, 0]
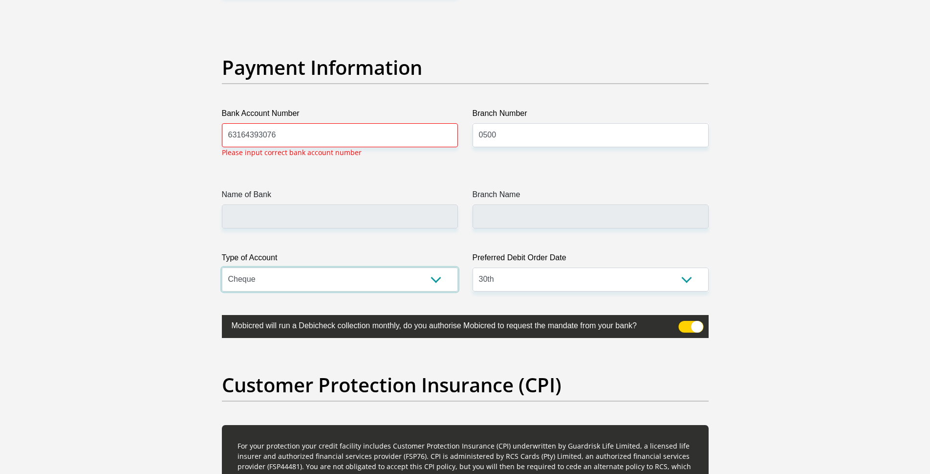
select select "SAV"
click at [222, 267] on select "Cheque Savings" at bounding box center [340, 279] width 236 height 24
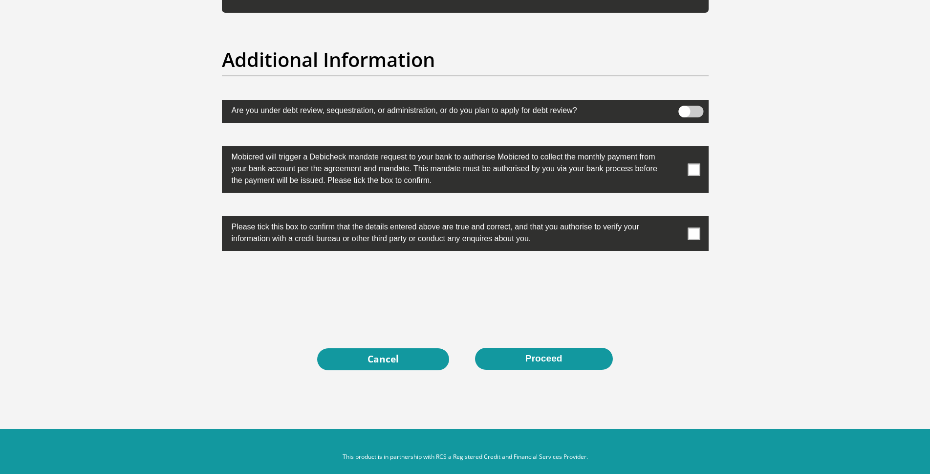
scroll to position [3051, 0]
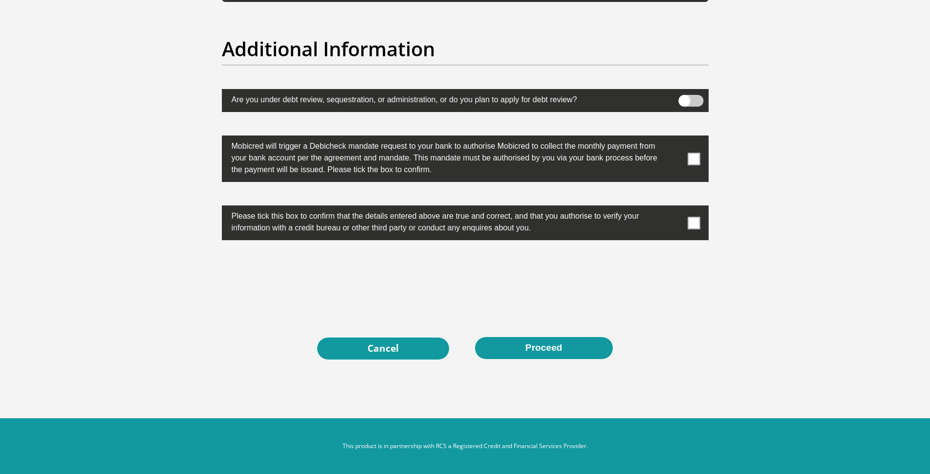
click at [695, 222] on span at bounding box center [694, 223] width 12 height 12
click at [675, 208] on input "checkbox" at bounding box center [675, 208] width 0 height 0
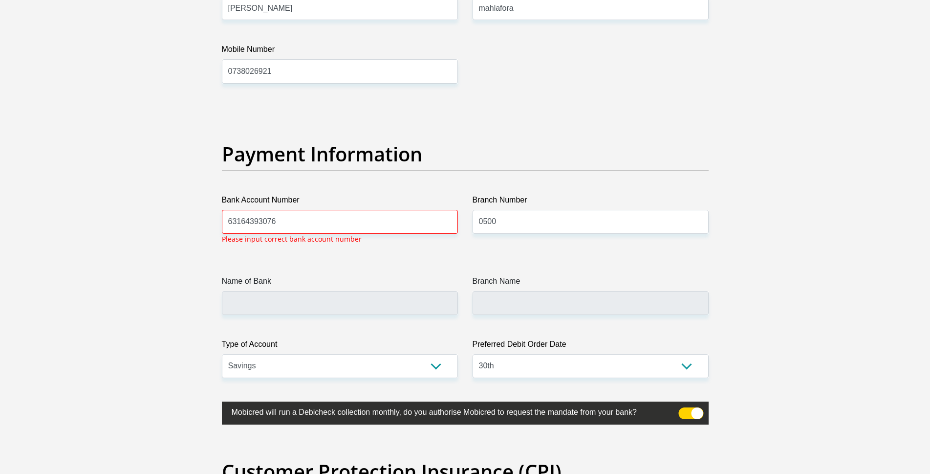
scroll to position [2135, 0]
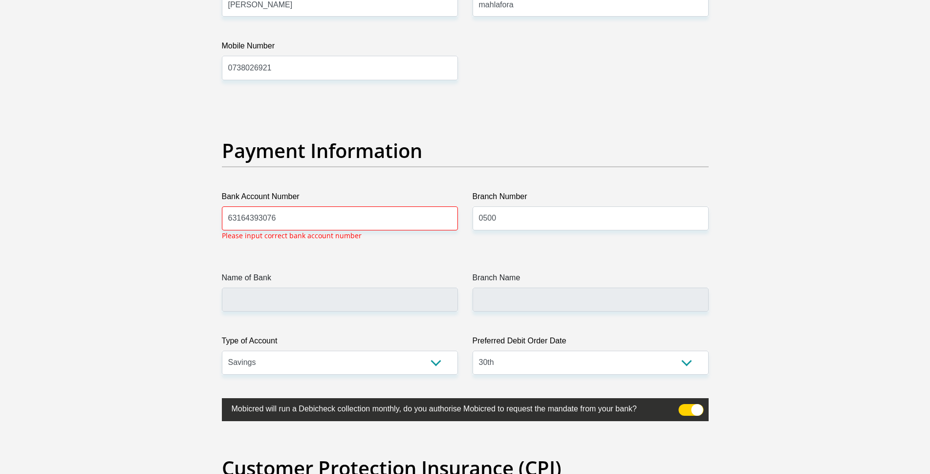
drag, startPoint x: 288, startPoint y: 213, endPoint x: 207, endPoint y: 221, distance: 81.1
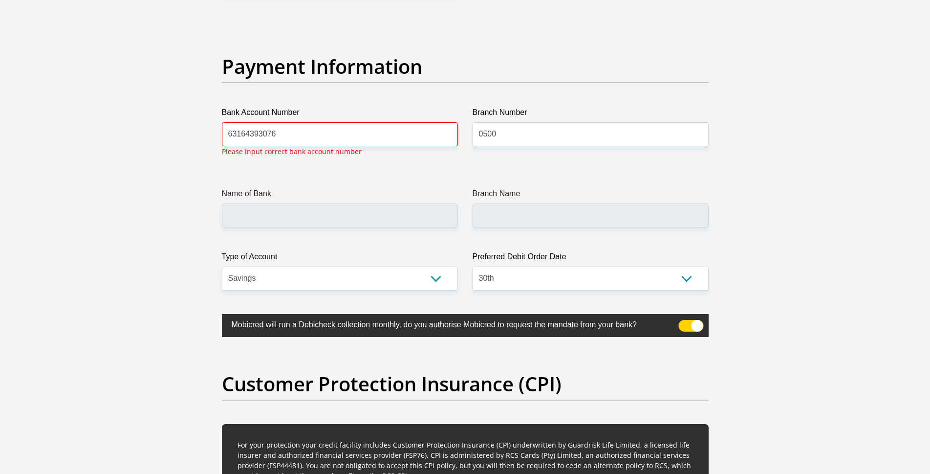
scroll to position [2218, 0]
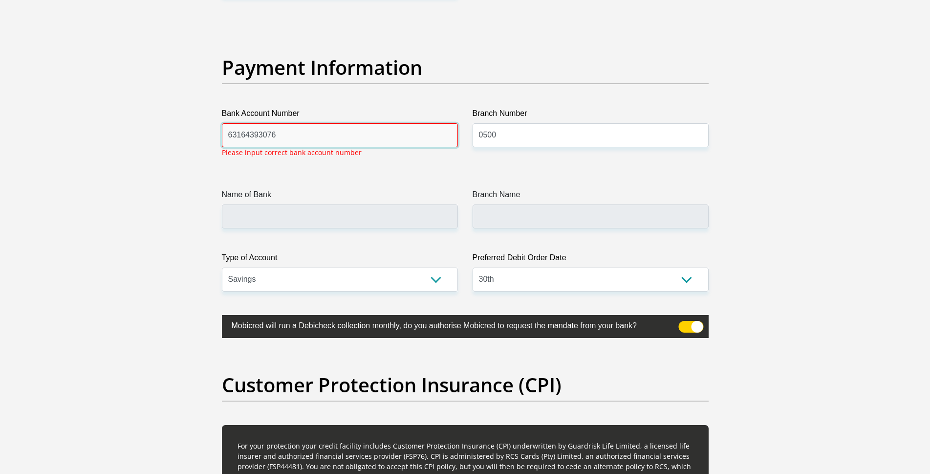
type input "O"
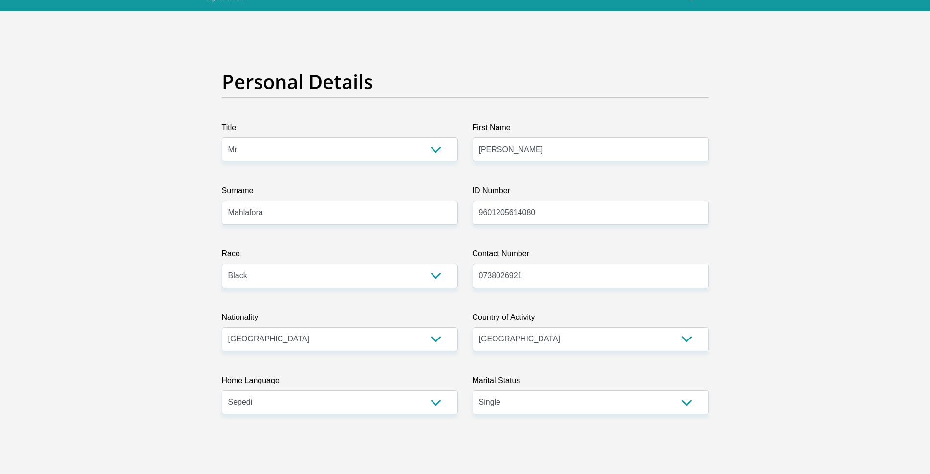
scroll to position [28, 0]
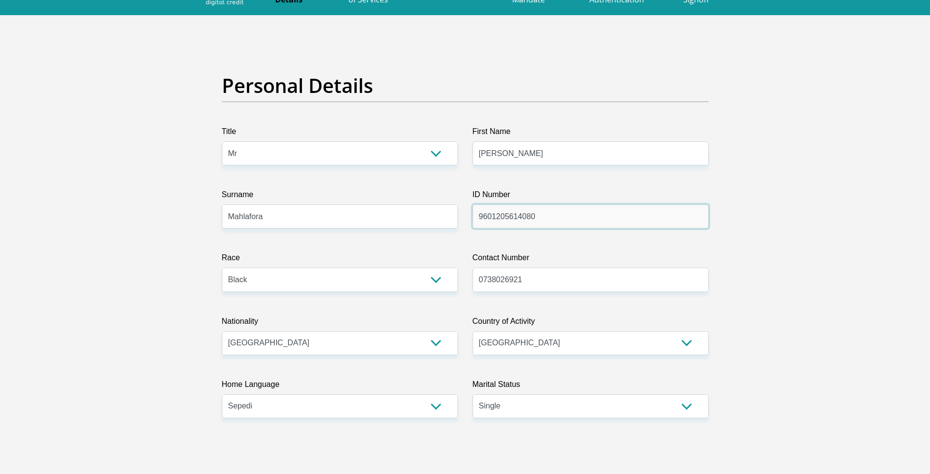
drag, startPoint x: 546, startPoint y: 212, endPoint x: 466, endPoint y: 226, distance: 81.5
click at [466, 226] on div "ID Number 9601205614080 Please input valid ID number" at bounding box center [590, 209] width 251 height 40
